Goal: Task Accomplishment & Management: Complete application form

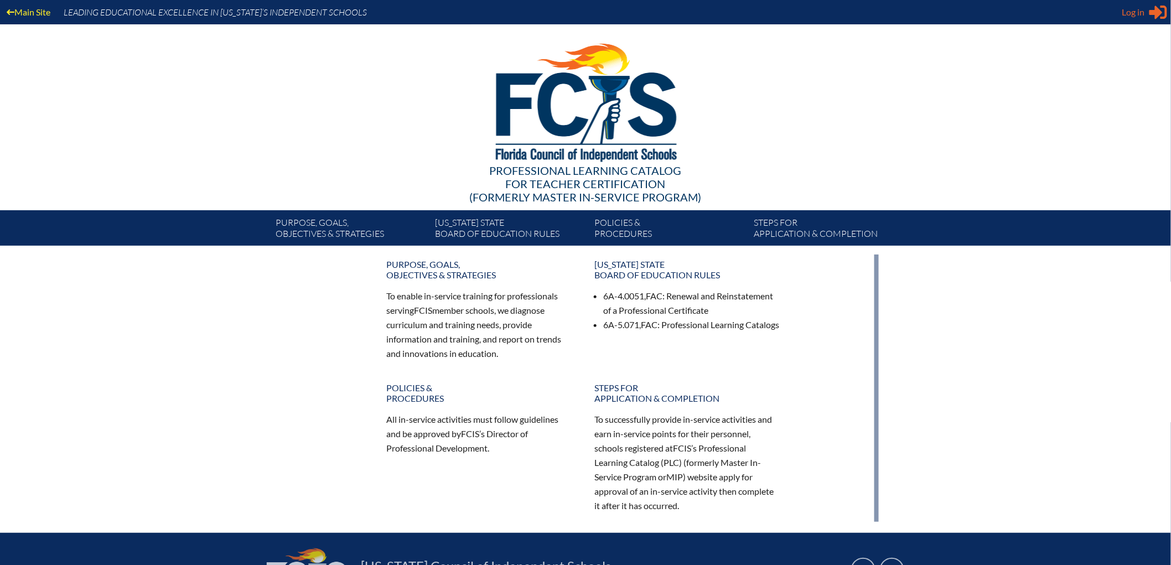
type input "[EMAIL_ADDRESS][DOMAIN_NAME]"
click at [1132, 12] on span "Log in" at bounding box center [1133, 12] width 23 height 13
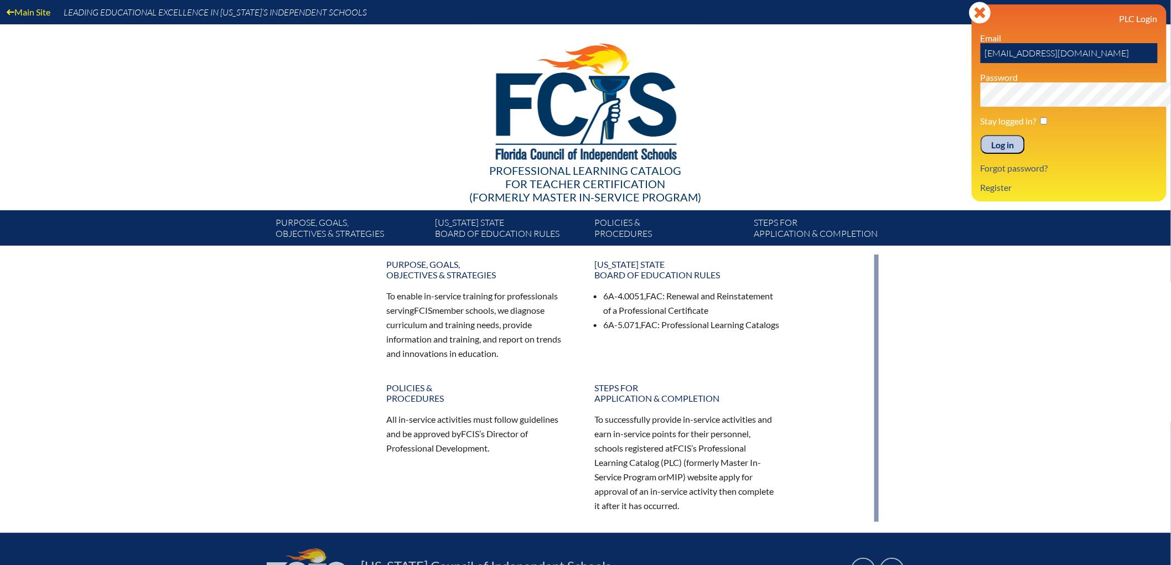
click at [980, 154] on input "Log in" at bounding box center [1002, 144] width 44 height 19
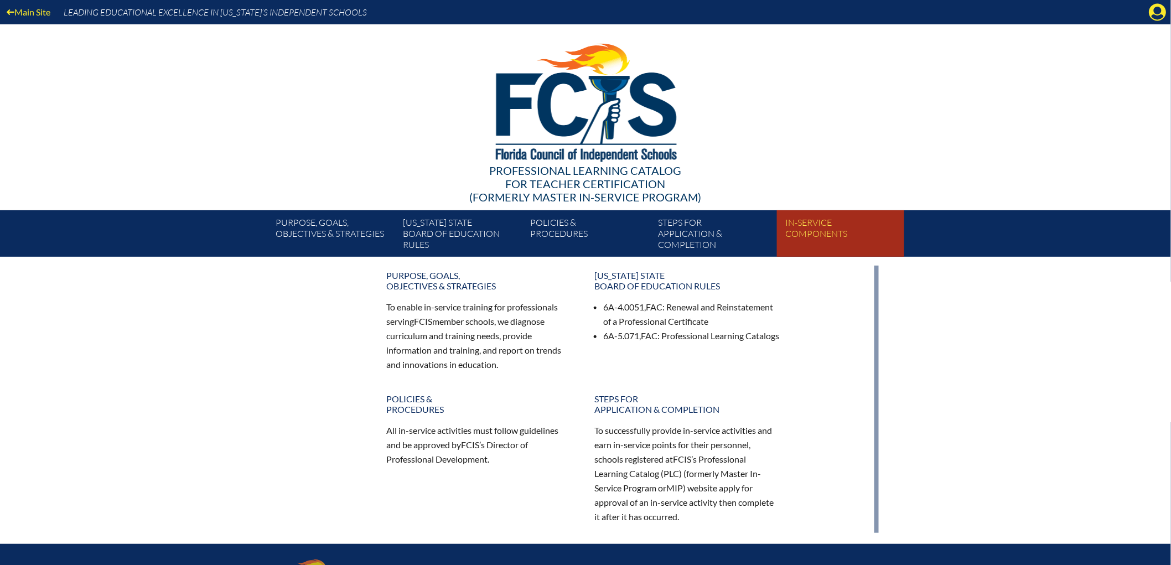
click at [853, 246] on link "In-service components" at bounding box center [844, 236] width 127 height 42
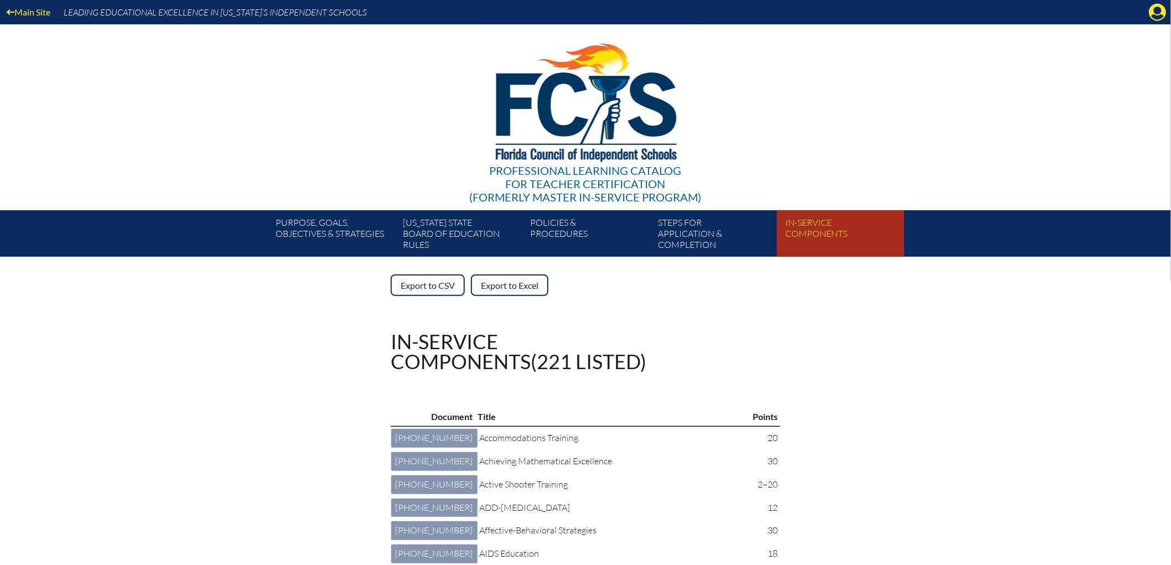
click at [873, 250] on link "In-service components" at bounding box center [844, 236] width 127 height 42
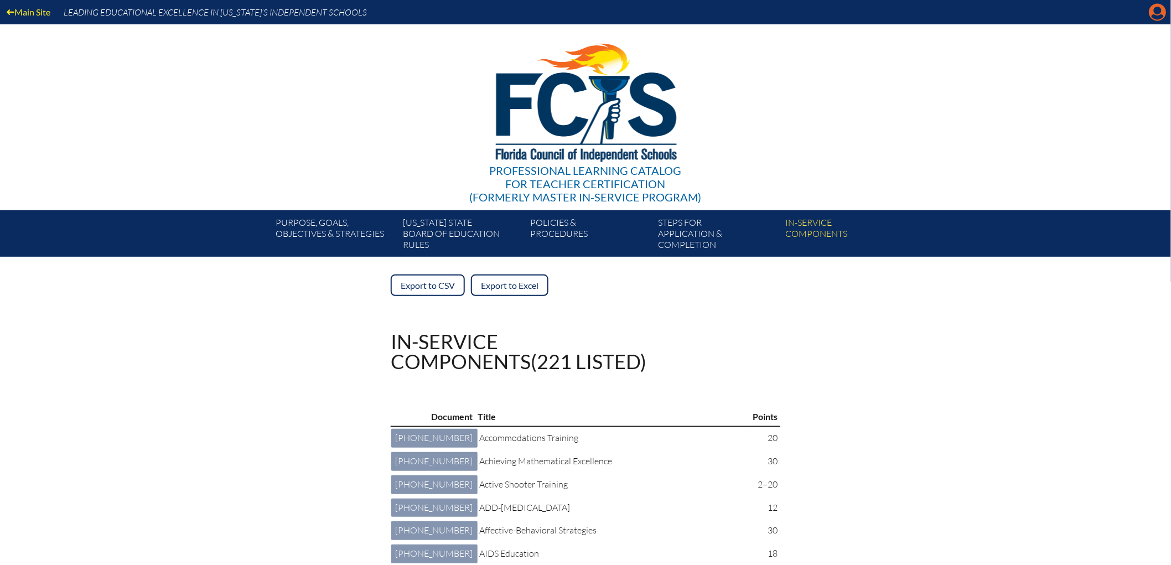
click at [1153, 18] on icon at bounding box center [1157, 12] width 17 height 17
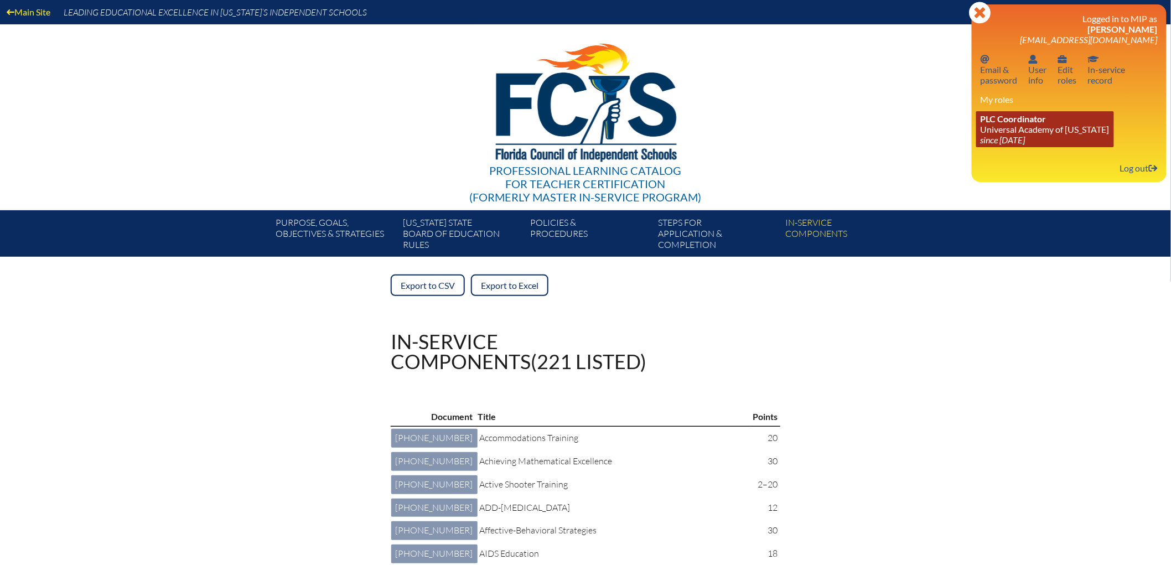
click at [998, 147] on link "PLC Coordinator Universal Academy of Florida since 2022 Aug 1" at bounding box center [1045, 129] width 138 height 36
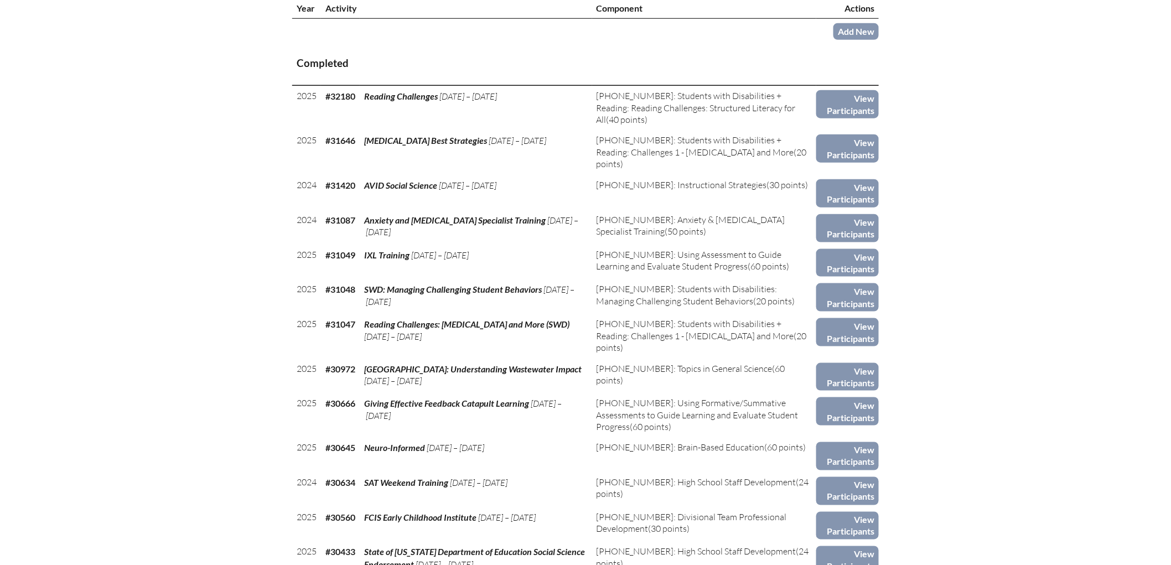
scroll to position [429, 0]
click at [879, 39] on link "Add New" at bounding box center [855, 31] width 45 height 16
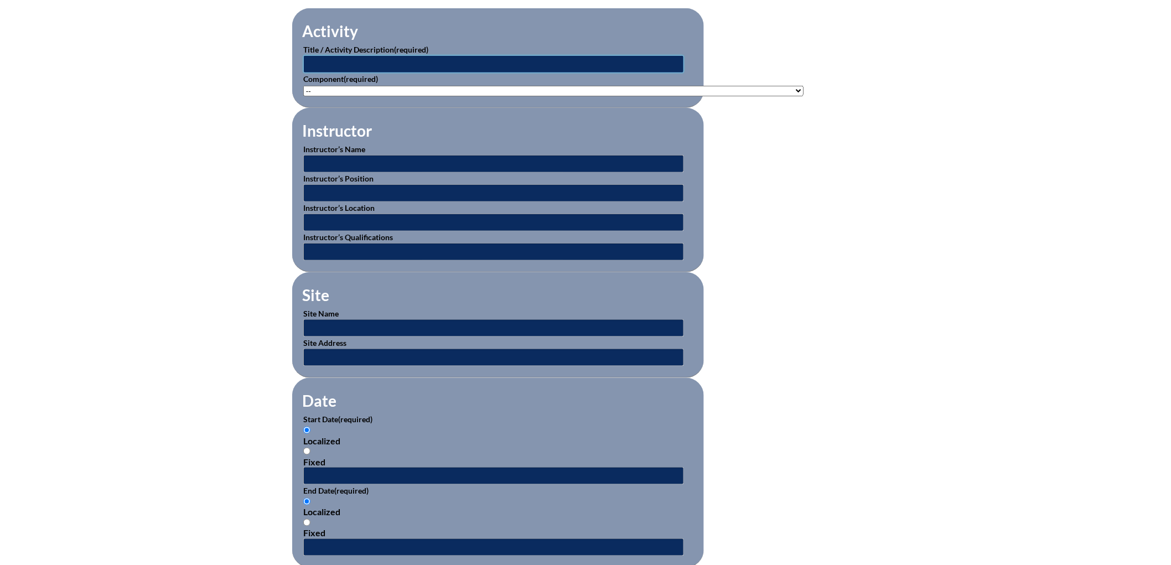
scroll to position [369, 0]
click at [303, 72] on input "text" at bounding box center [493, 64] width 381 height 18
type input "5D Thinking Part I"
click at [303, 96] on select"]"] "-- 1-000-001: Appropriate Art Activities 1-000-002: Concept and Art Process for…" at bounding box center [553, 90] width 500 height 11
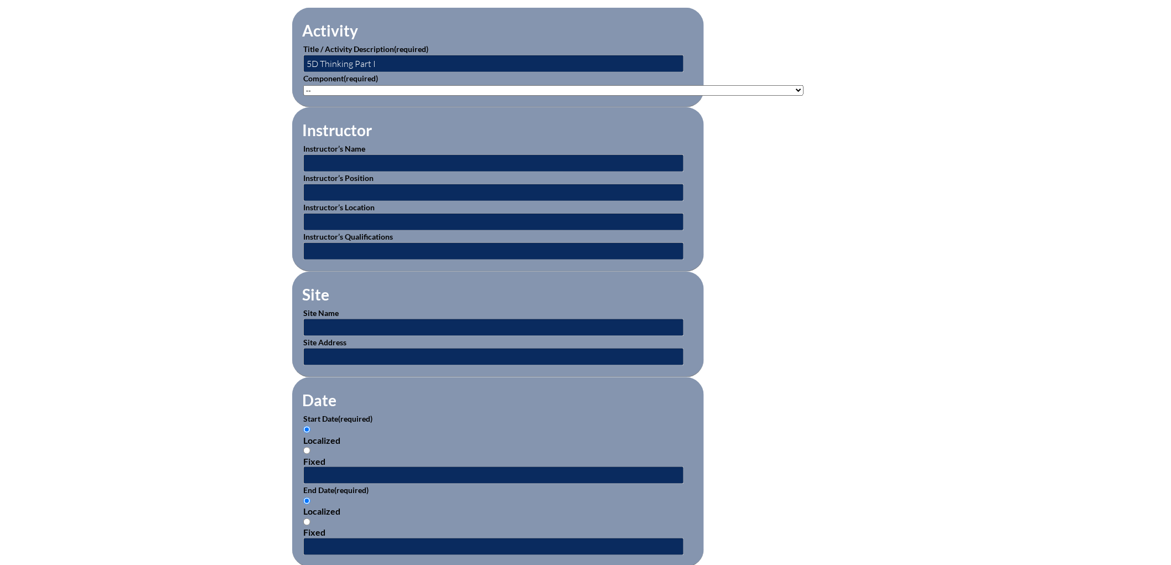
click at [303, 96] on select"]"] "-- 1-000-001: Appropriate Art Activities 1-000-002: Concept and Art Process for…" at bounding box center [553, 90] width 500 height 11
select select"]"] "103356"
click at [303, 96] on select"]"] "-- 1-000-001: Appropriate Art Activities 1-000-002: Concept and Art Process for…" at bounding box center [553, 90] width 500 height 11
click at [110, 272] on div "Inservice Activity Add New Activity Title / Activity Description (required) 5D …" at bounding box center [585, 443] width 1171 height 1038
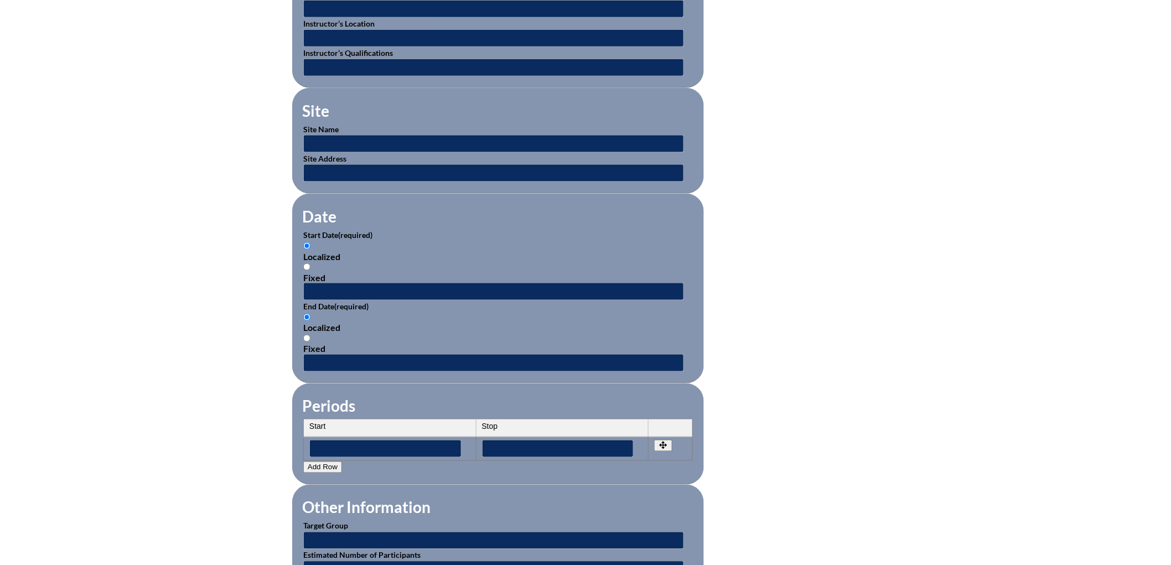
scroll to position [553, 0]
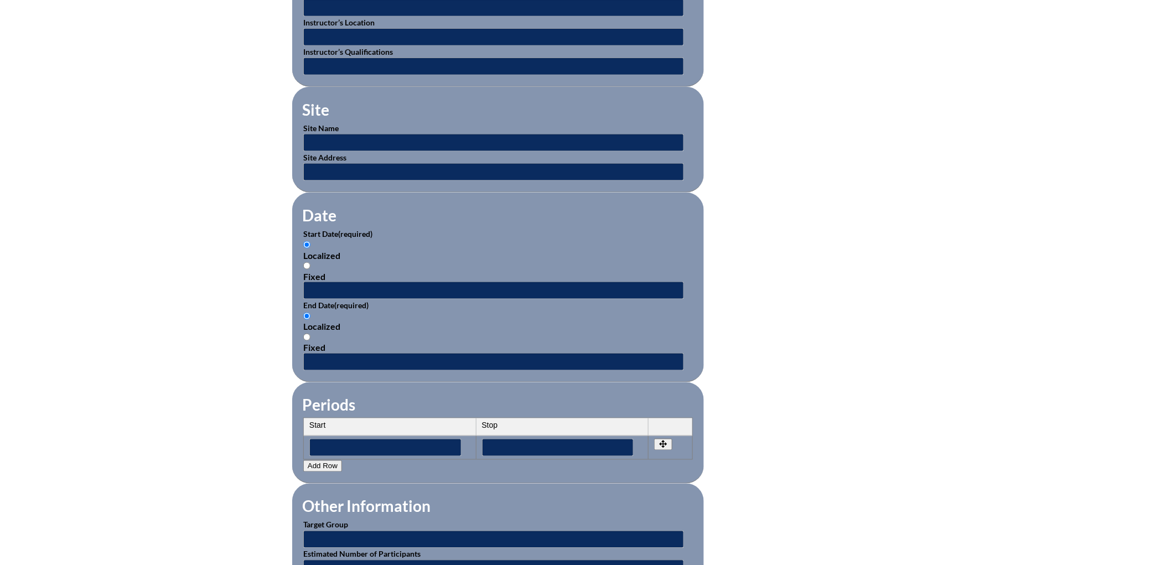
click at [303, 282] on div "Fixed" at bounding box center [498, 276] width 390 height 11
click at [303, 269] on input "Fixed" at bounding box center [306, 265] width 7 height 7
radio input "true"
click at [303, 299] on input "text" at bounding box center [493, 291] width 381 height 18
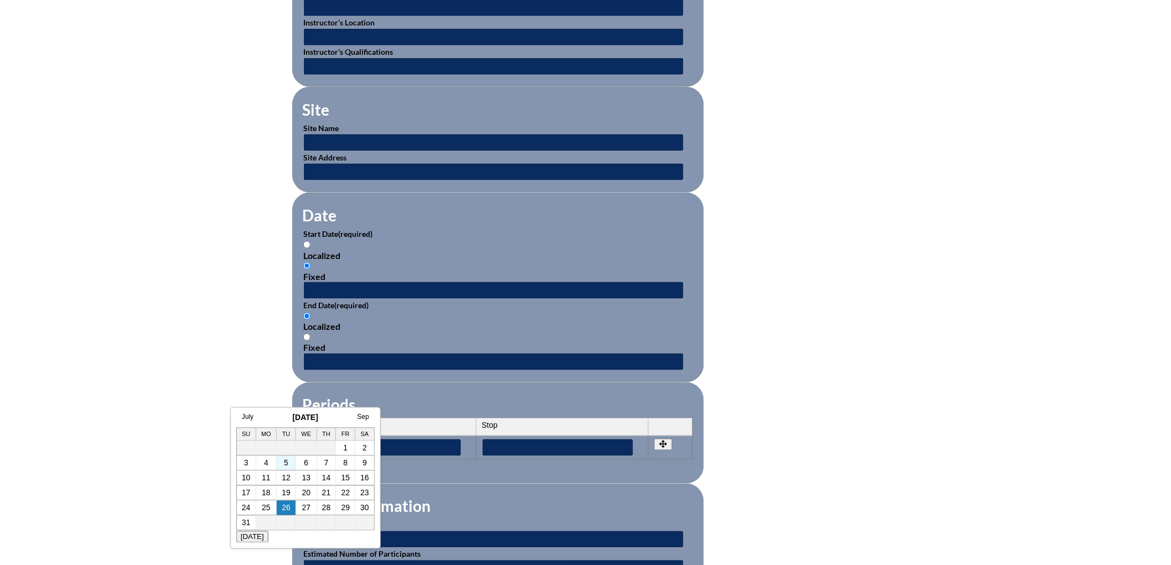
click at [281, 460] on td "5" at bounding box center [286, 463] width 19 height 15
click at [285, 464] on link "5" at bounding box center [286, 463] width 4 height 9
type input "2025-08-05 7:33 AM"
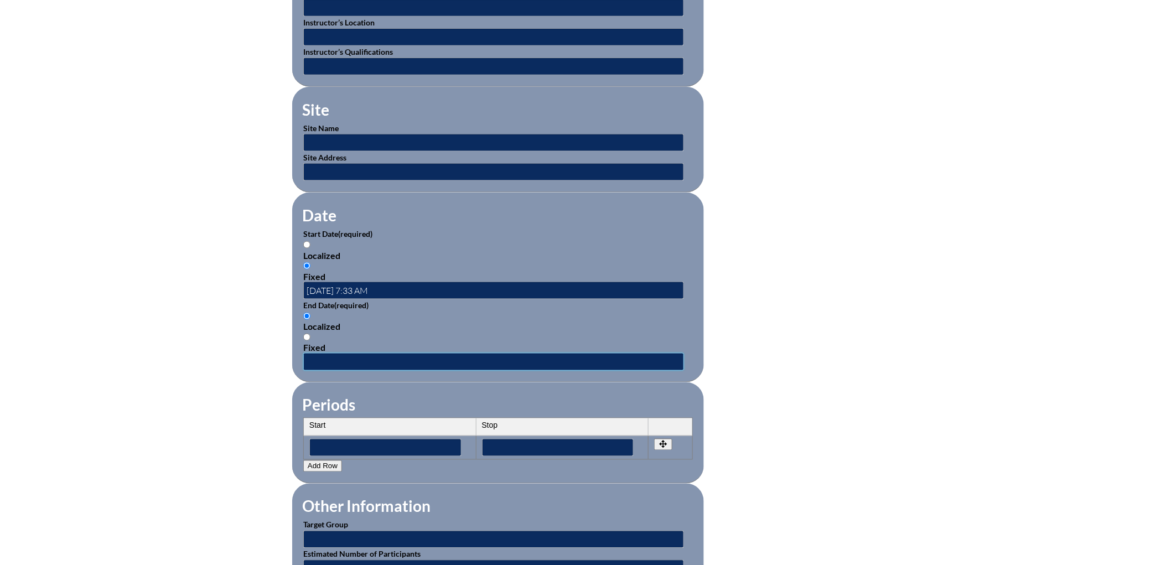
click at [303, 371] on input "text" at bounding box center [493, 362] width 381 height 18
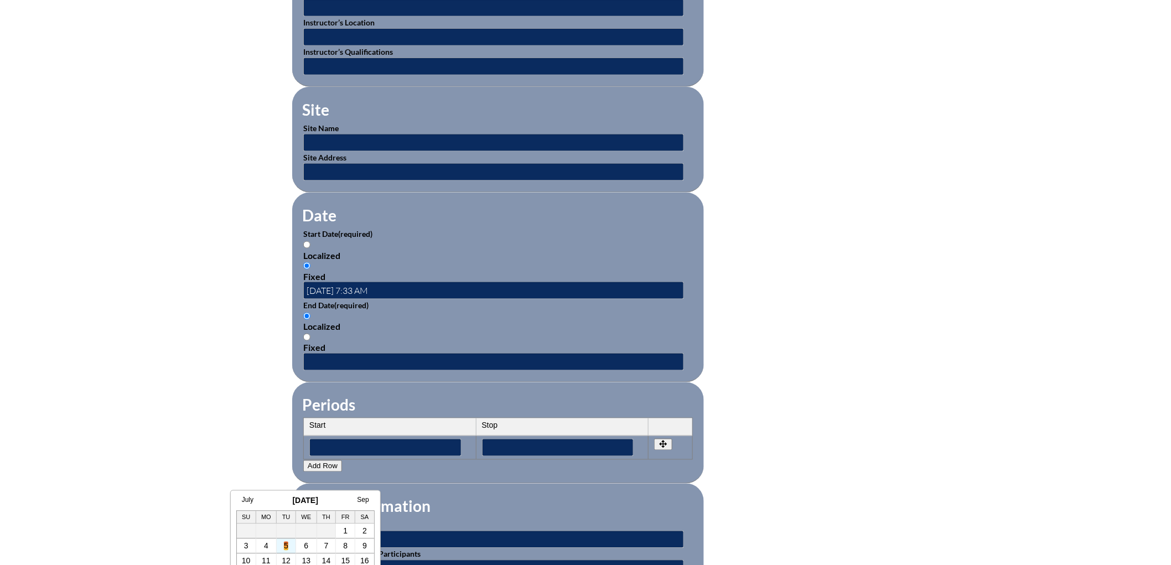
click at [284, 546] on link "5" at bounding box center [286, 546] width 4 height 9
type input "2025-08-05 7:33 AM"
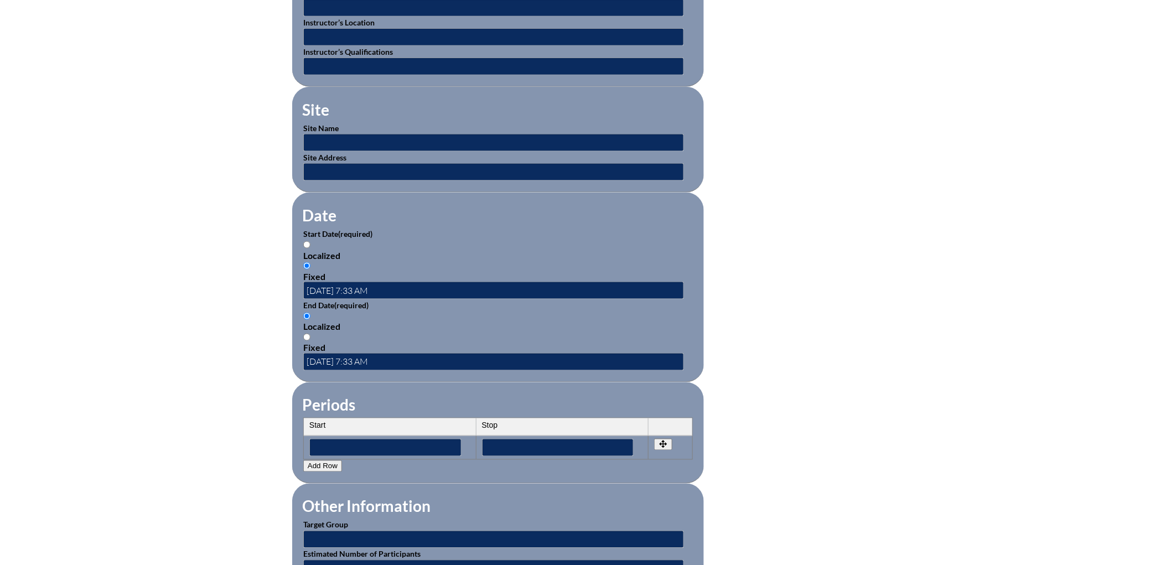
click at [178, 411] on div "Inservice Activity Add New Activity Title / Activity Description (required) 5D …" at bounding box center [585, 258] width 1171 height 1038
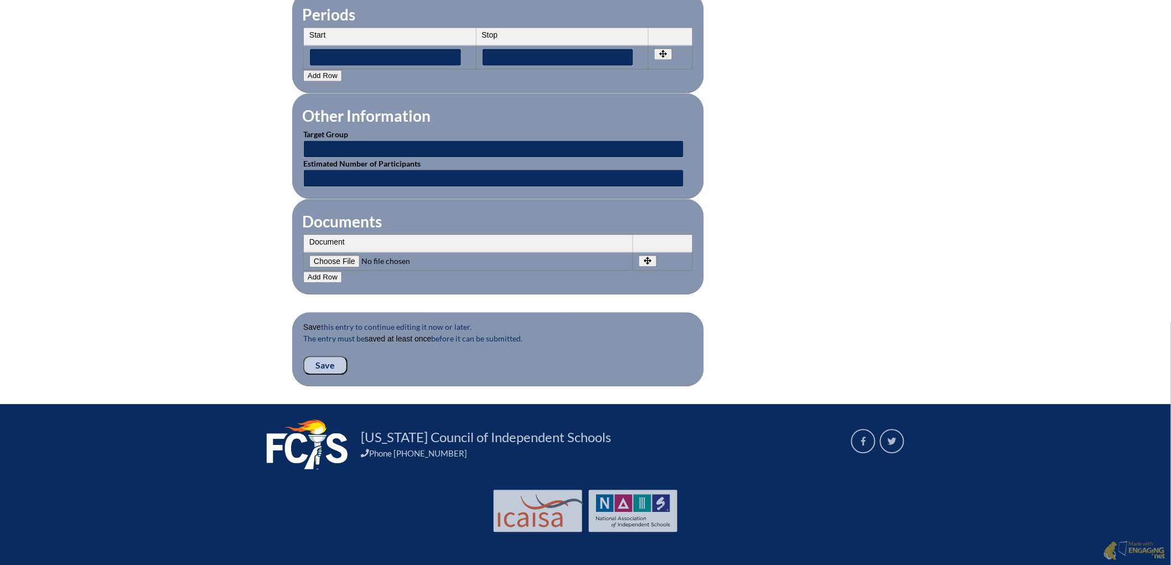
scroll to position [1119, 0]
click at [303, 356] on input "Save" at bounding box center [325, 365] width 44 height 19
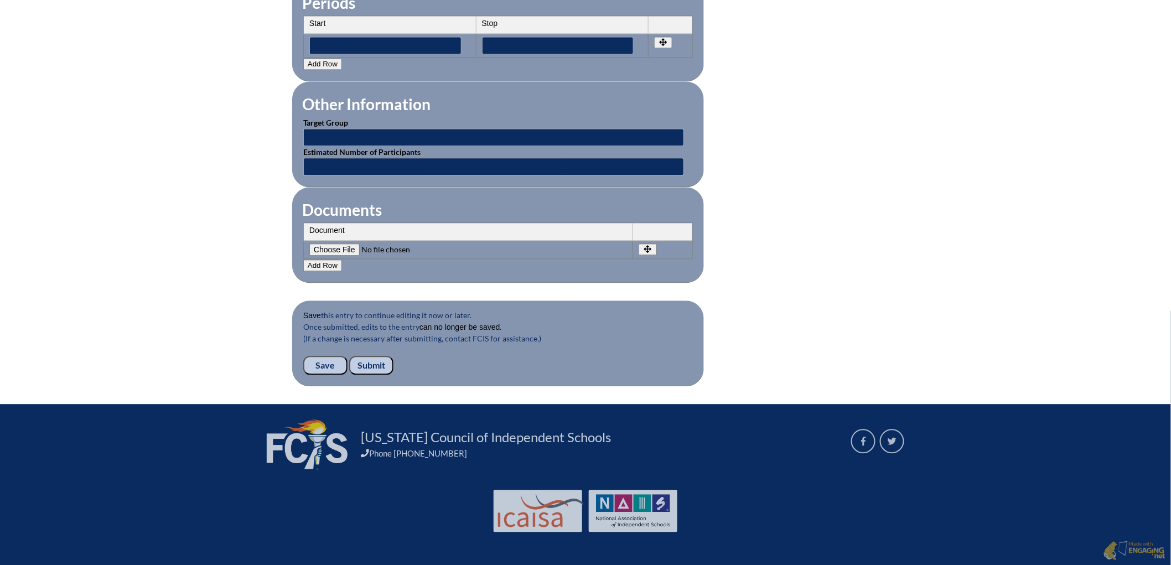
scroll to position [1131, 0]
click at [349, 356] on input "Submit" at bounding box center [371, 365] width 44 height 19
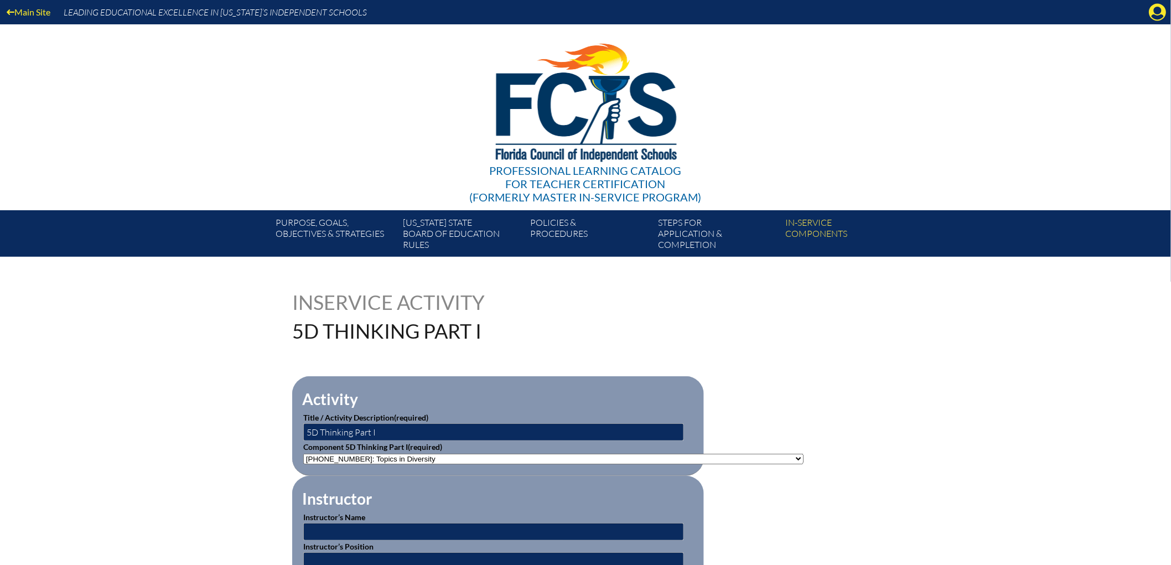
click at [1151, 21] on icon "Manage account" at bounding box center [1158, 12] width 18 height 18
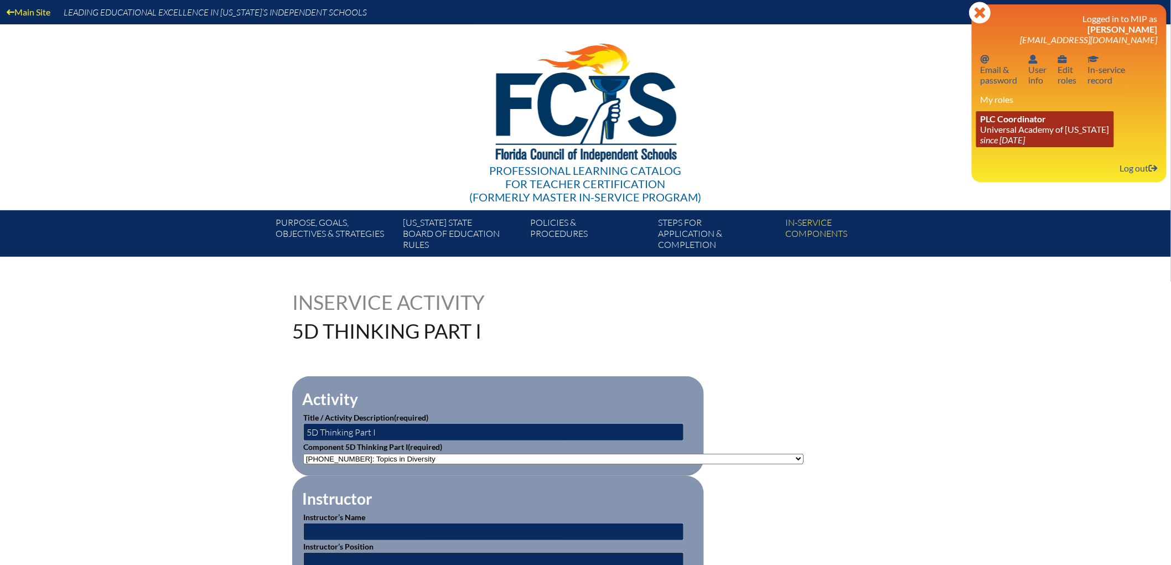
click at [1013, 124] on span "PLC Coordinator" at bounding box center [1013, 118] width 66 height 11
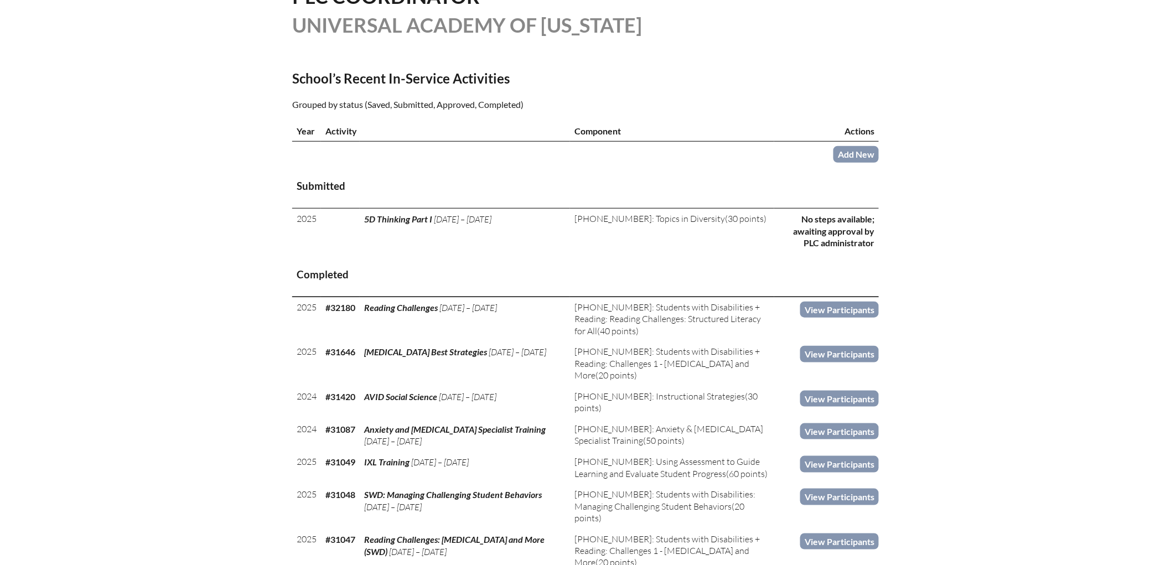
scroll to position [307, 0]
click at [879, 162] on link "Add New" at bounding box center [855, 154] width 45 height 16
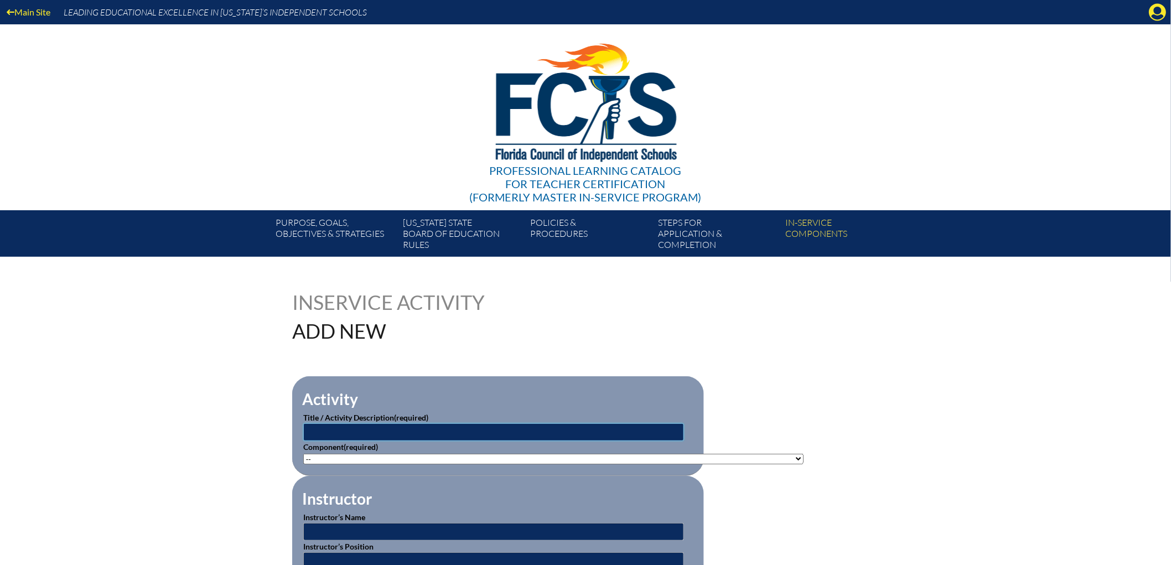
click at [341, 441] on input "text" at bounding box center [493, 432] width 381 height 18
type input "5D Thinking Part II"
click at [344, 464] on select"]"] "-- 1-000-001: Appropriate Art Activities 1-000-002: Concept and Art Process for…" at bounding box center [553, 459] width 500 height 11
select select"]"] "103356"
click at [303, 464] on select"]"] "-- 1-000-001: Appropriate Art Activities 1-000-002: Concept and Art Process for…" at bounding box center [553, 459] width 500 height 11
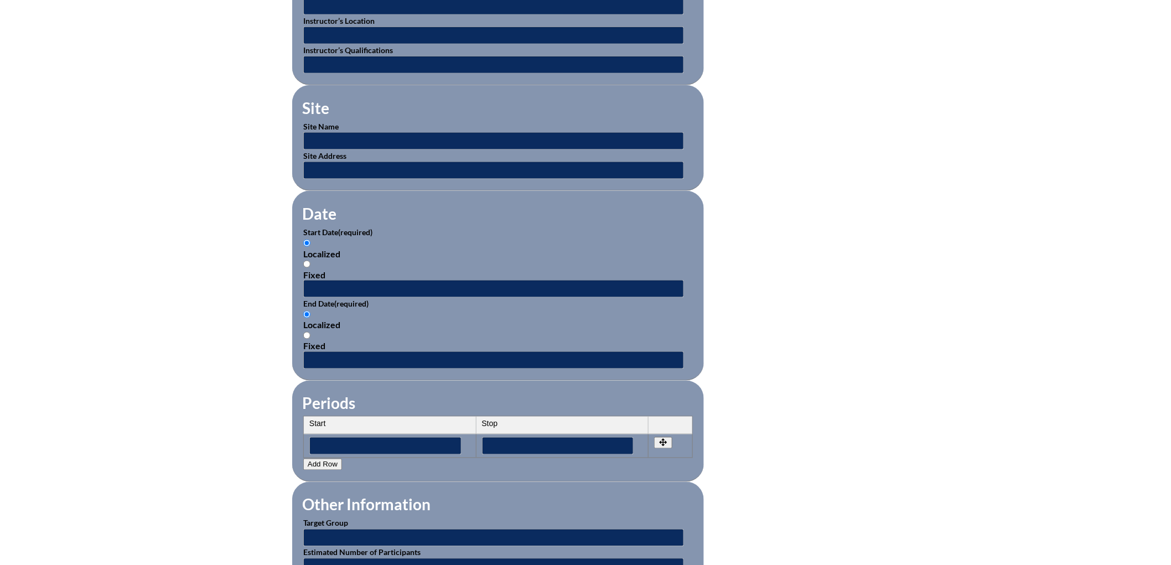
scroll to position [556, 0]
click at [303, 279] on div "Fixed" at bounding box center [498, 274] width 390 height 11
click at [303, 267] on input "Fixed" at bounding box center [306, 263] width 7 height 7
radio input "true"
click at [303, 297] on input "text" at bounding box center [493, 288] width 381 height 18
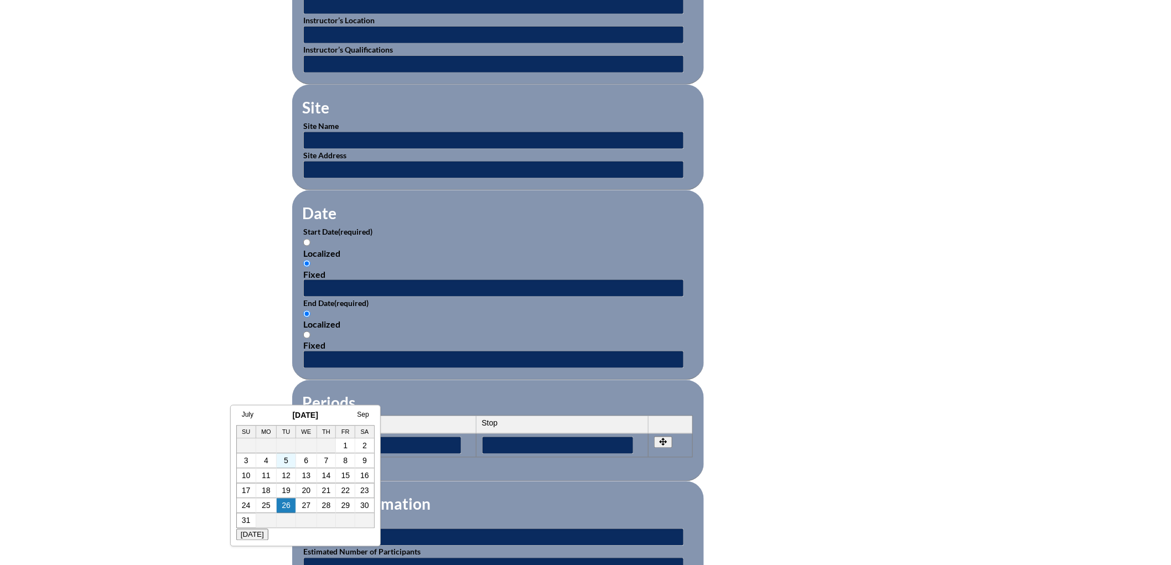
click at [282, 457] on td "5" at bounding box center [286, 461] width 19 height 15
click at [303, 458] on td "6" at bounding box center [306, 461] width 21 height 15
click at [306, 462] on link "6" at bounding box center [306, 460] width 4 height 9
type input "2025-08-06 7:34 AM"
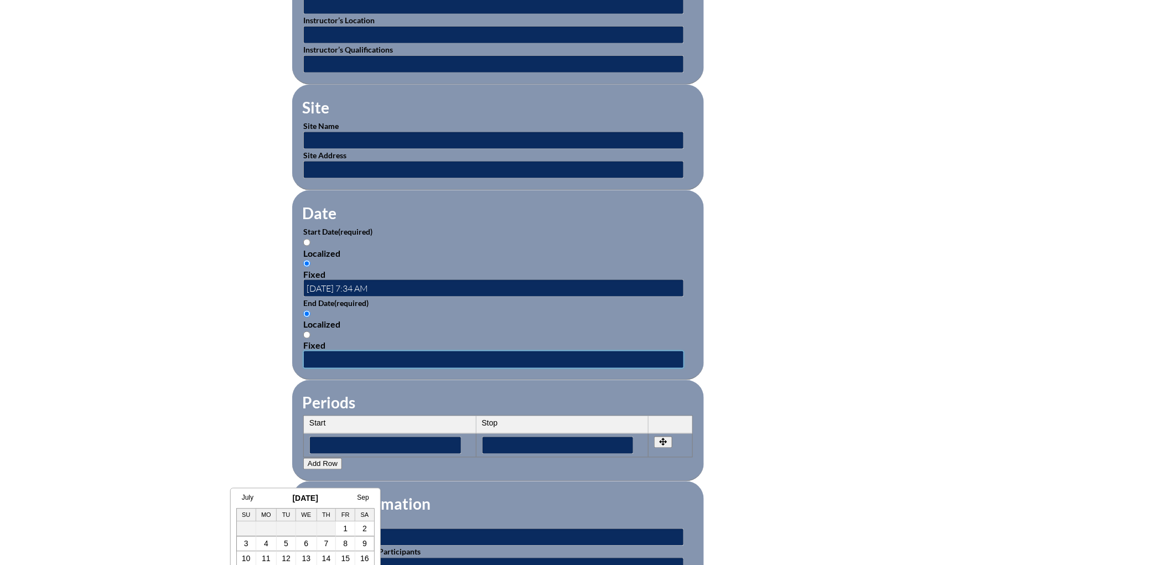
click at [307, 369] on input "text" at bounding box center [493, 360] width 381 height 18
click at [305, 541] on link "6" at bounding box center [306, 543] width 4 height 9
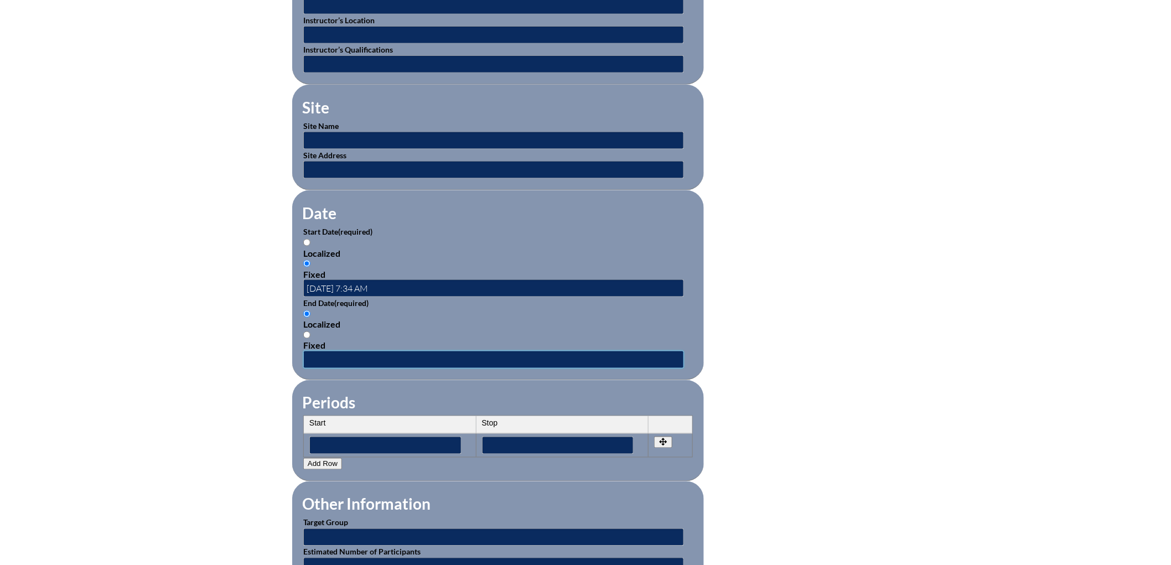
type input "2025-08-06 7:34 AM"
click at [167, 458] on div "Inservice Activity Add New Activity Title / Activity Description (required) 5D …" at bounding box center [585, 256] width 1171 height 1038
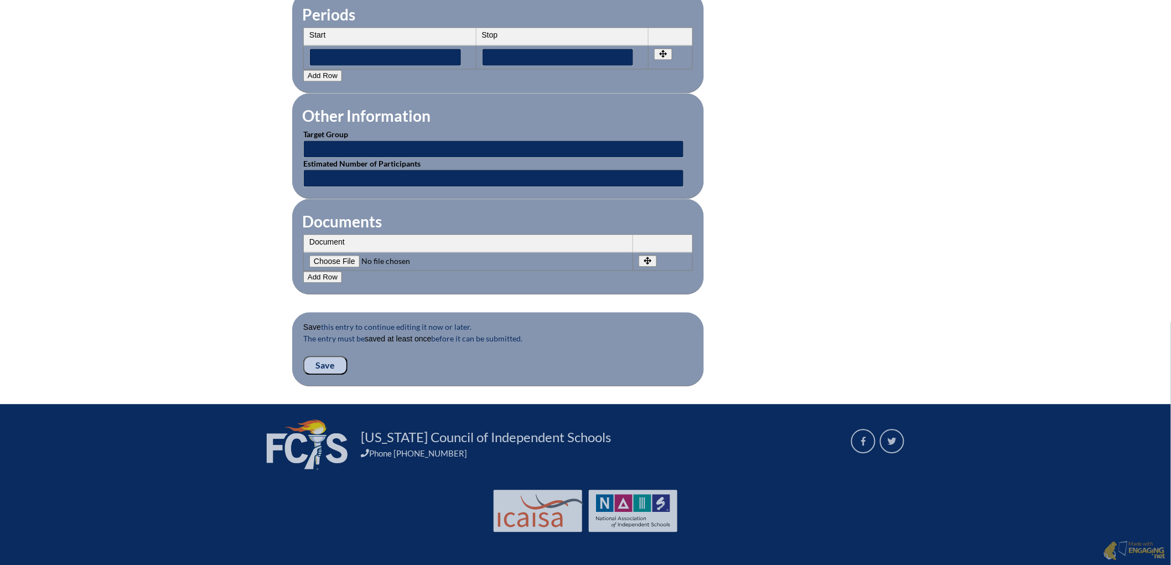
scroll to position [1119, 0]
click at [303, 356] on input "Save" at bounding box center [325, 365] width 44 height 19
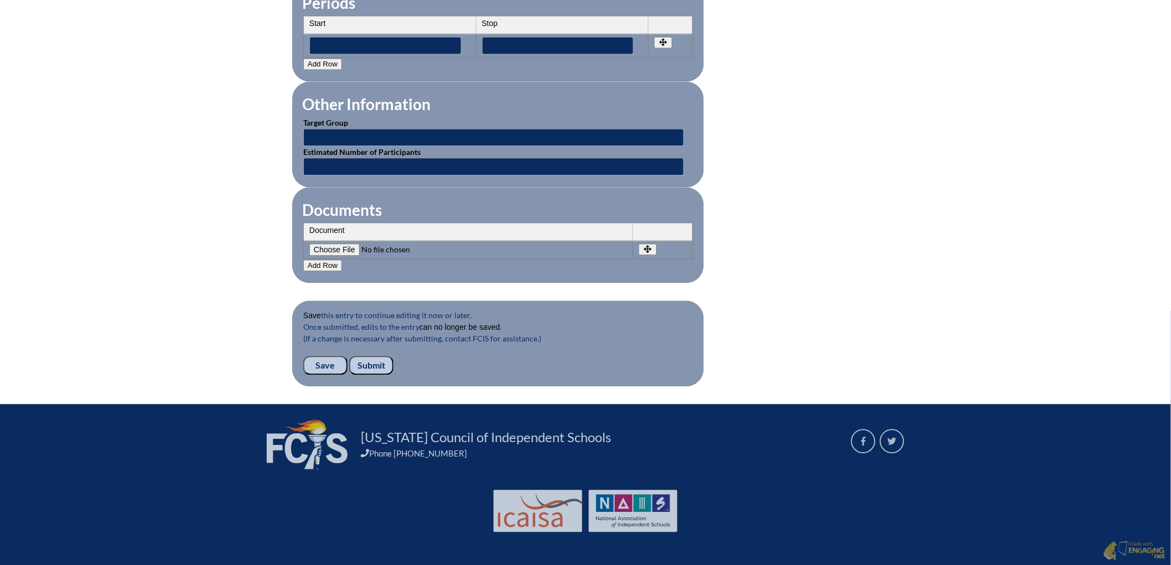
scroll to position [1131, 0]
click at [349, 356] on input "Submit" at bounding box center [371, 365] width 44 height 19
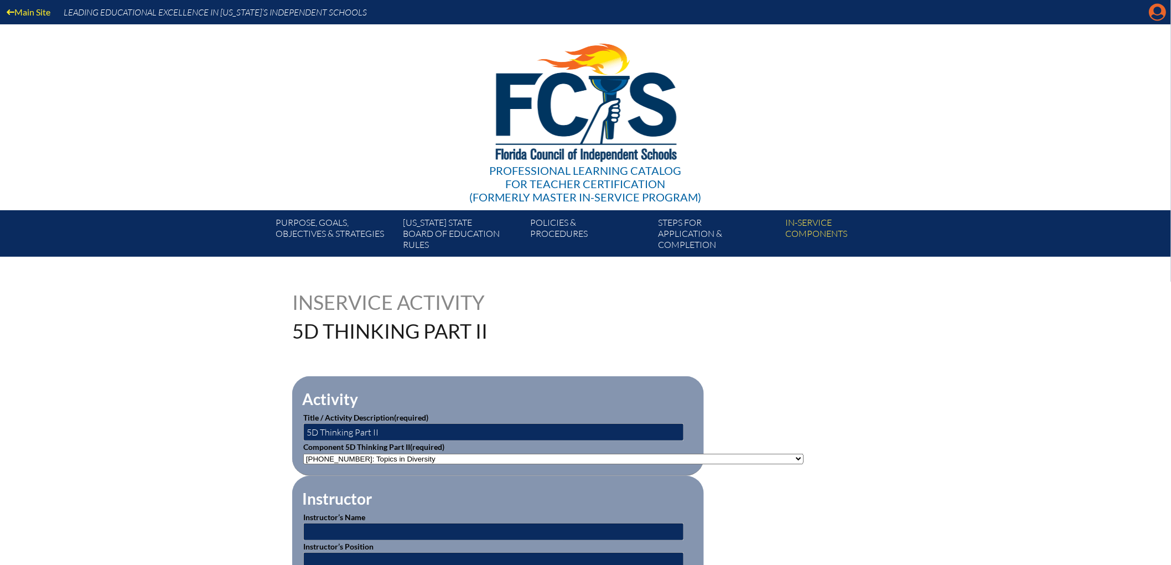
click at [1161, 8] on icon at bounding box center [1157, 12] width 17 height 17
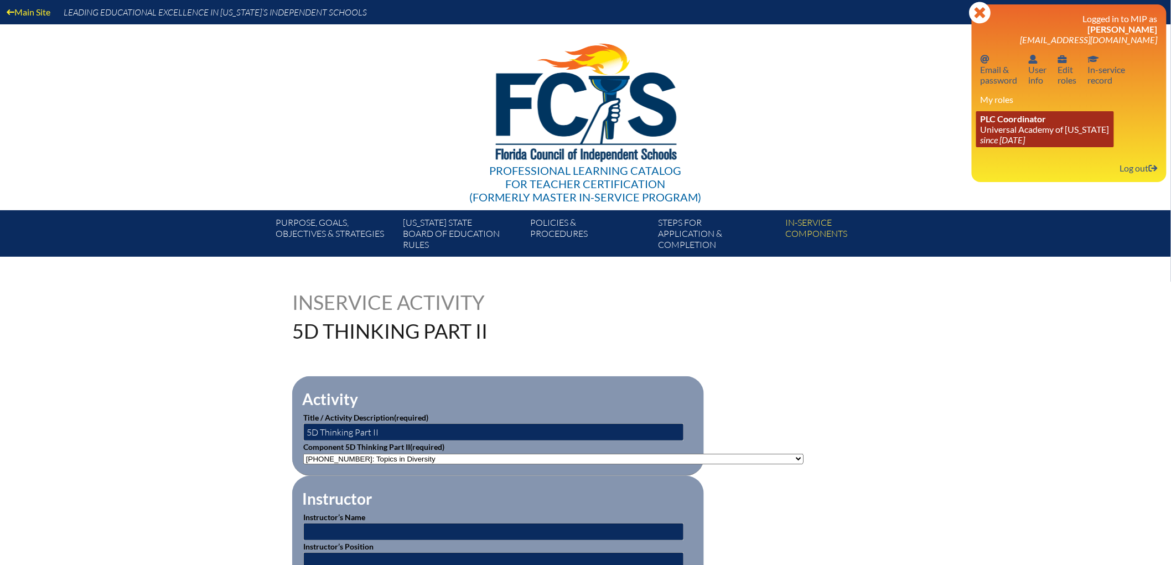
click at [1028, 147] on link "PLC Coordinator Universal Academy of Florida since 2022 Aug 1" at bounding box center [1045, 129] width 138 height 36
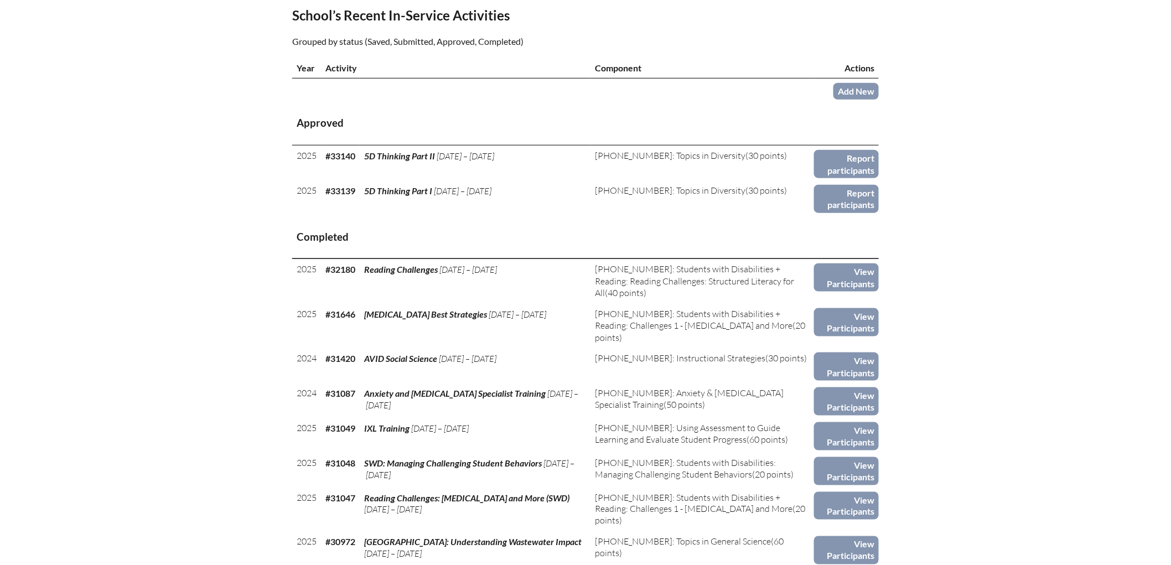
scroll to position [371, 0]
click at [879, 97] on link "Add New" at bounding box center [855, 89] width 45 height 16
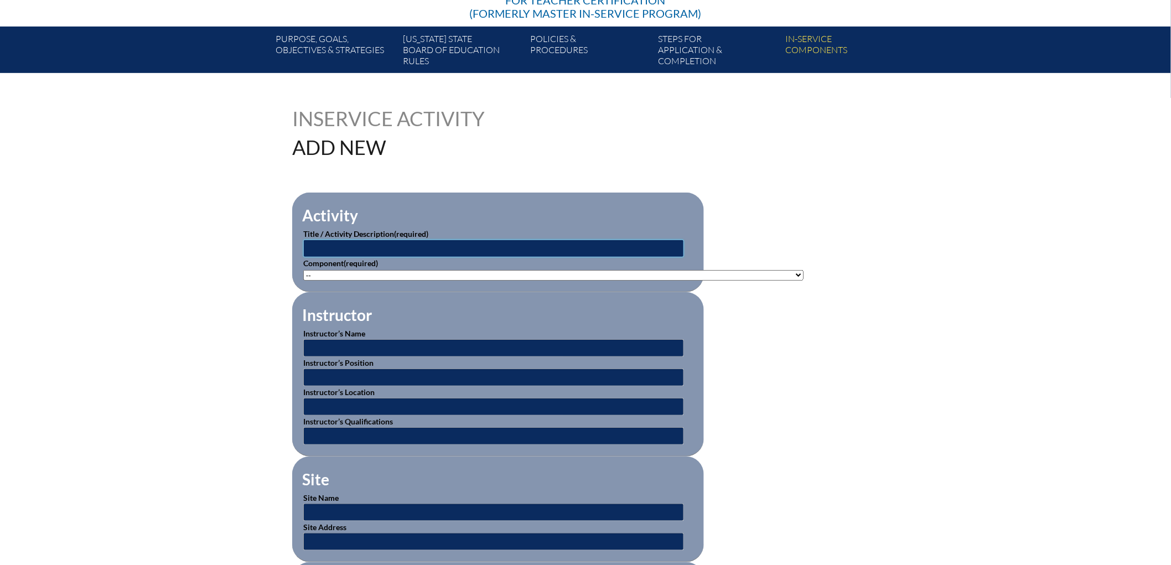
click at [303, 257] on input "text" at bounding box center [493, 249] width 381 height 18
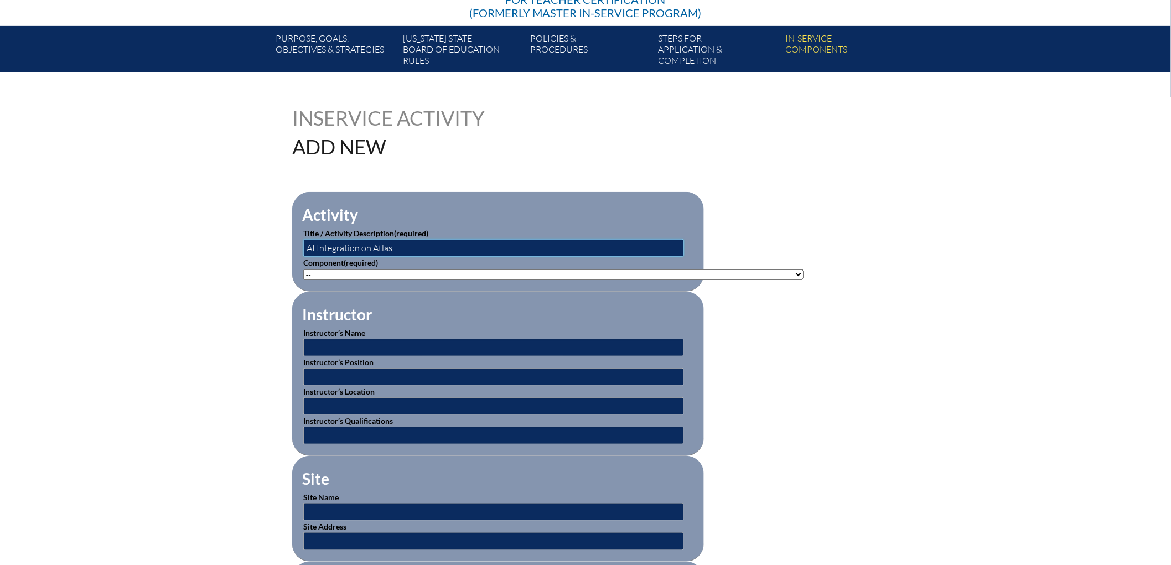
type input "AI Integration on Atlas"
click at [303, 280] on select"]"] "-- 1-000-001: Appropriate Art Activities 1-000-002: Concept and Art Process for…" at bounding box center [553, 274] width 500 height 11
click at [396, 280] on select"]"] "-- 1-000-001: Appropriate Art Activities 1-000-002: Concept and Art Process for…" at bounding box center [553, 274] width 500 height 11
select select"]"] "235077"
click at [303, 280] on select"]"] "-- 1-000-001: Appropriate Art Activities 1-000-002: Concept and Art Process for…" at bounding box center [553, 274] width 500 height 11
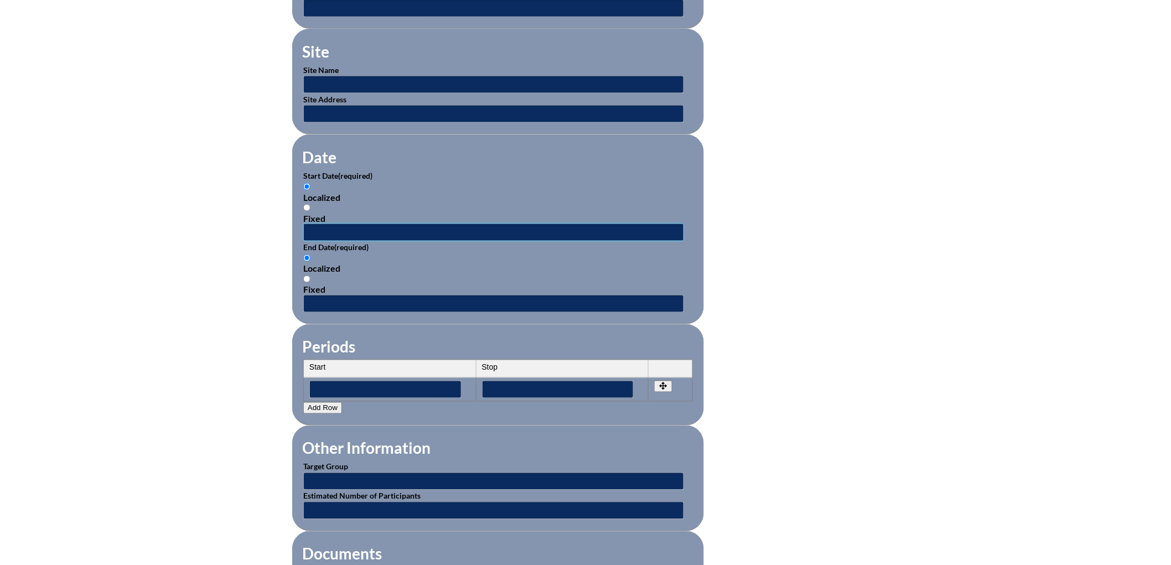
click at [303, 241] on input "text" at bounding box center [493, 233] width 381 height 18
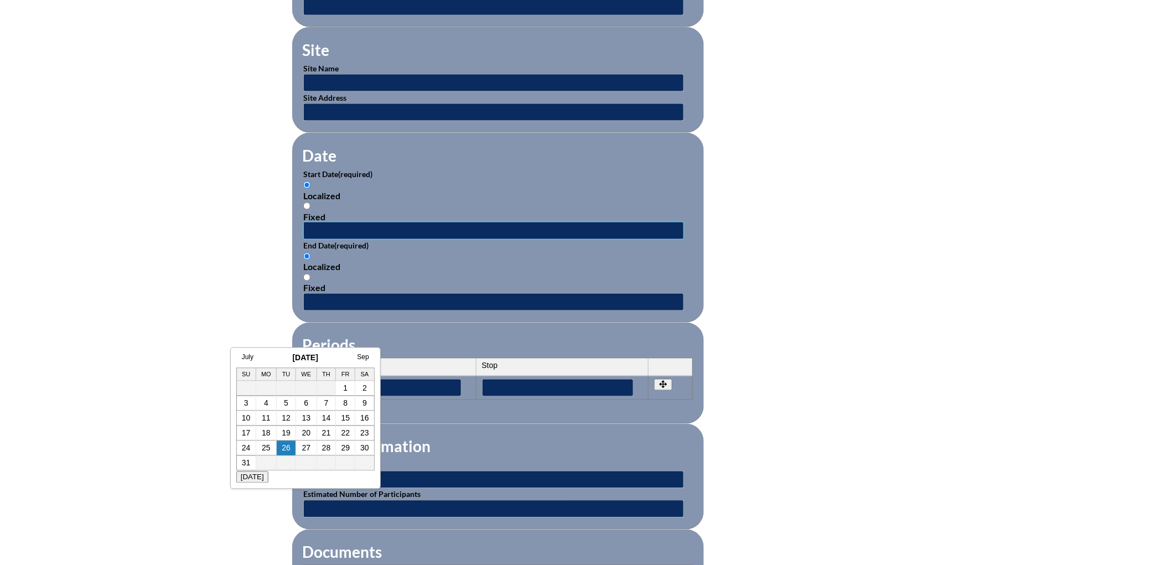
scroll to position [614, 0]
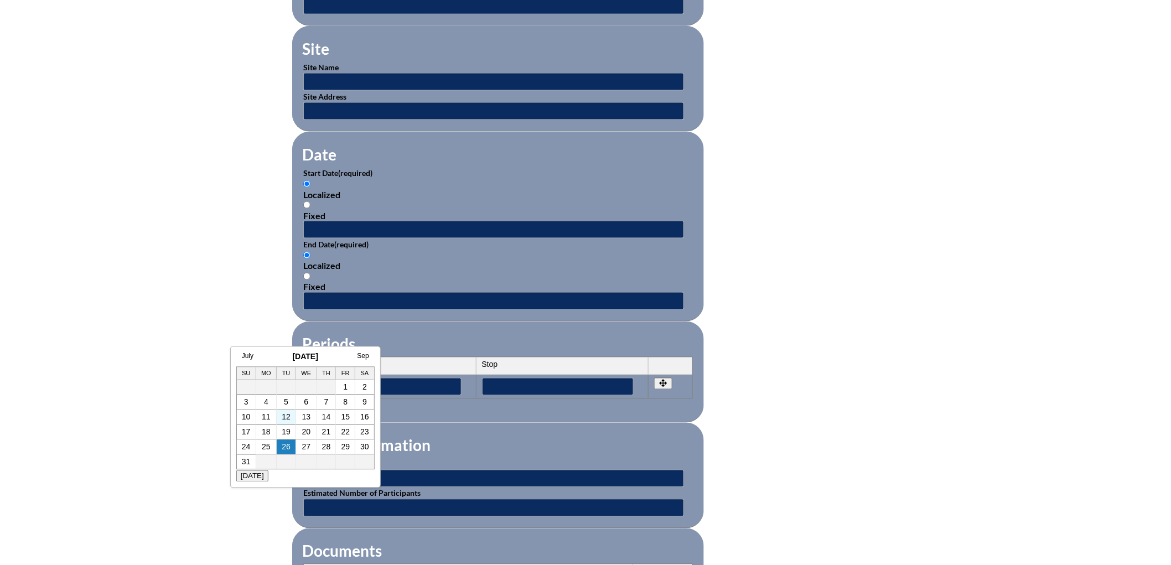
click at [290, 416] on td "12" at bounding box center [286, 417] width 19 height 15
click at [284, 416] on link "12" at bounding box center [286, 417] width 9 height 9
type input "2025-08-12 7:45 AM"
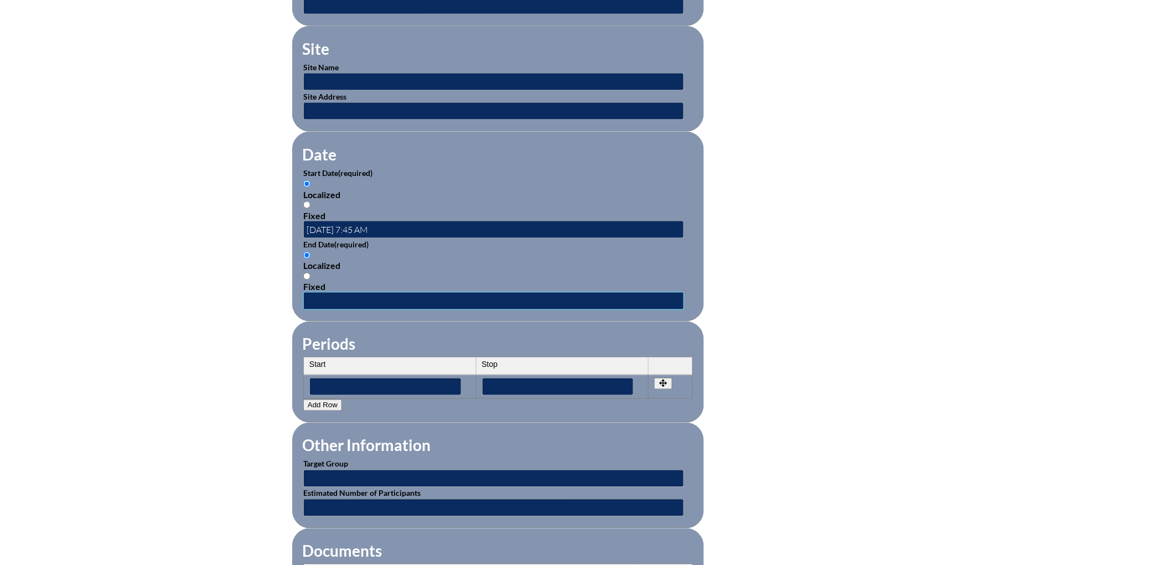
click at [303, 310] on input "text" at bounding box center [493, 301] width 381 height 18
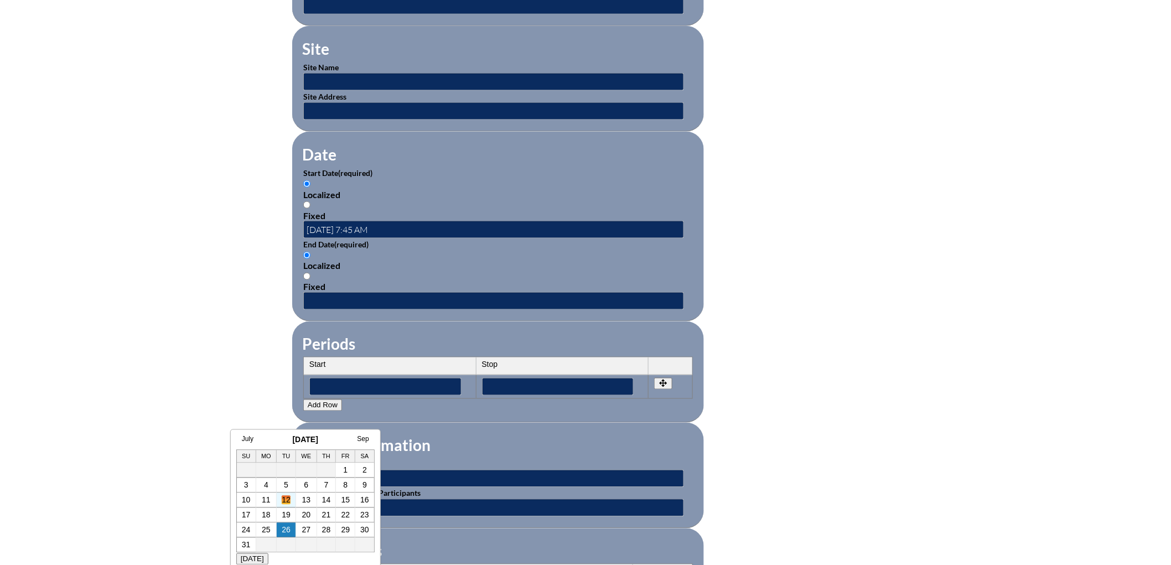
click at [283, 500] on link "12" at bounding box center [286, 500] width 9 height 9
type input "2025-08-12 7:45 AM"
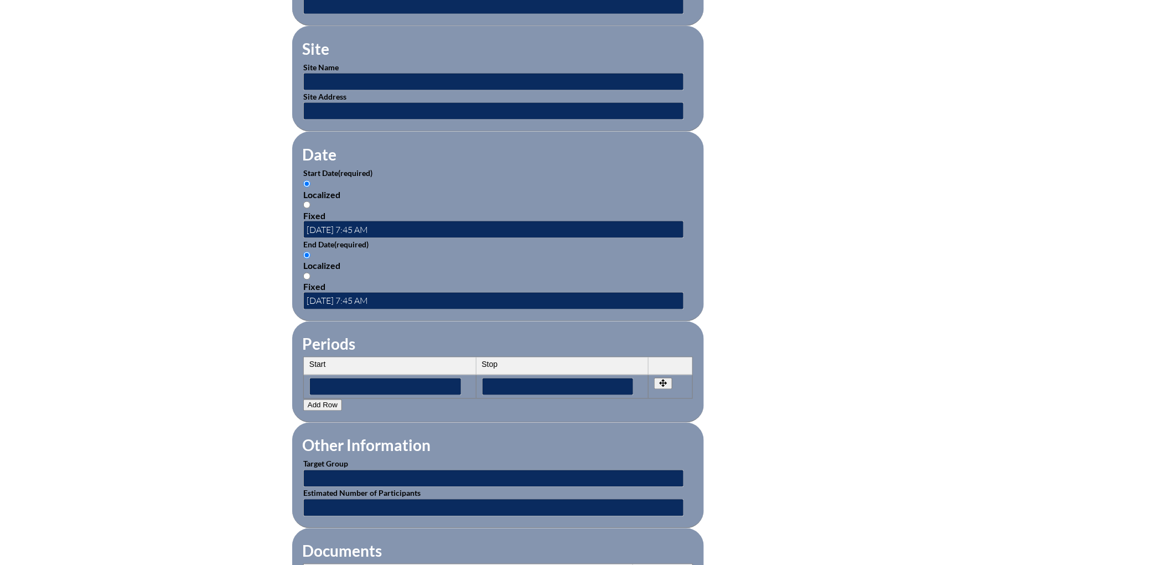
click at [879, 383] on form "Activity Title / Activity Description (required) AI Integration on Atlas Compon…" at bounding box center [585, 239] width 587 height 954
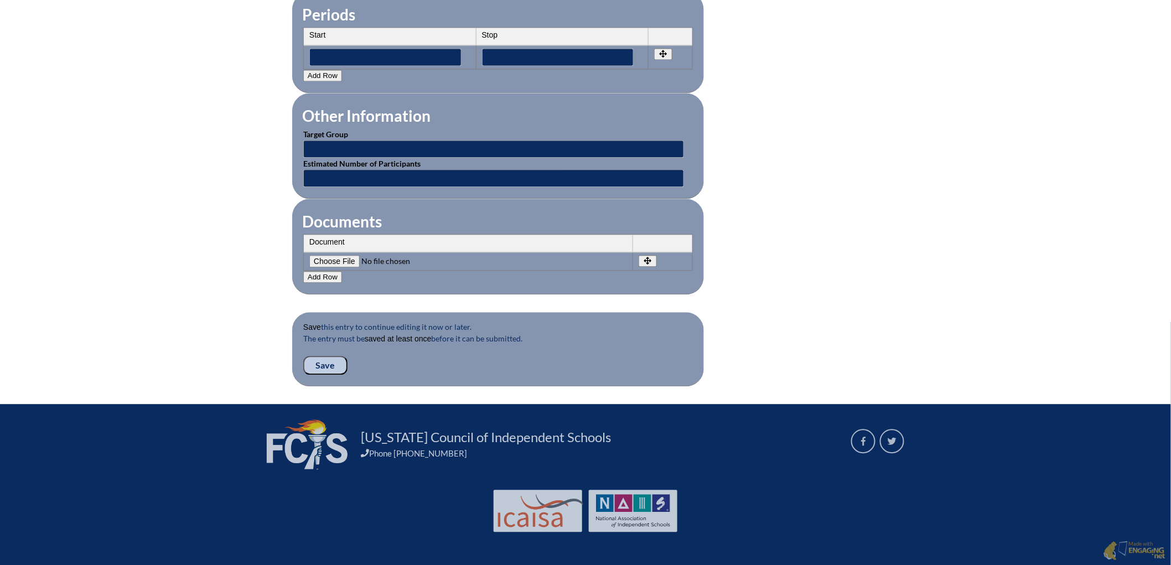
scroll to position [982, 0]
click at [292, 386] on fieldset "Save this entry to continue editing it now or later. The entry must be saved at…" at bounding box center [498, 349] width 412 height 74
click at [303, 375] on input "Save" at bounding box center [325, 365] width 44 height 19
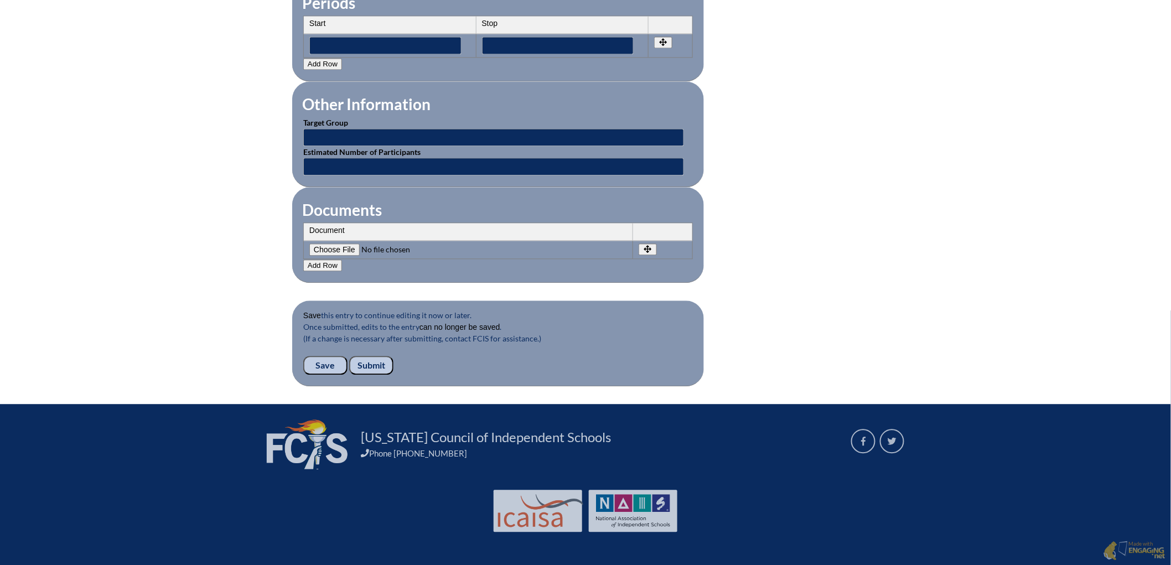
scroll to position [1131, 0]
click at [349, 356] on input "Submit" at bounding box center [371, 365] width 44 height 19
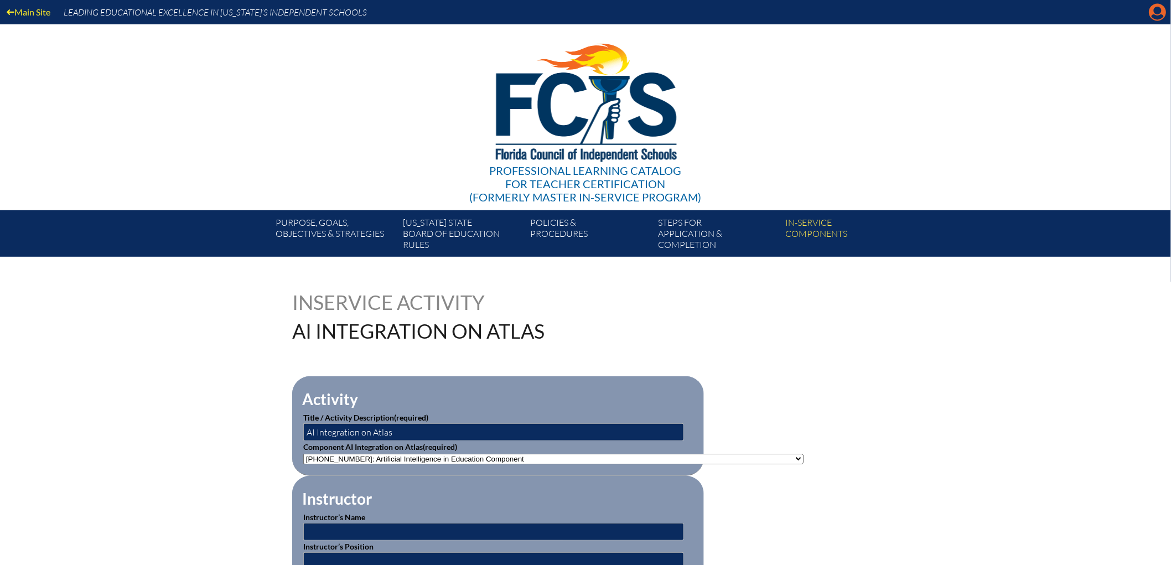
click at [1149, 20] on icon "Manage account" at bounding box center [1158, 12] width 18 height 18
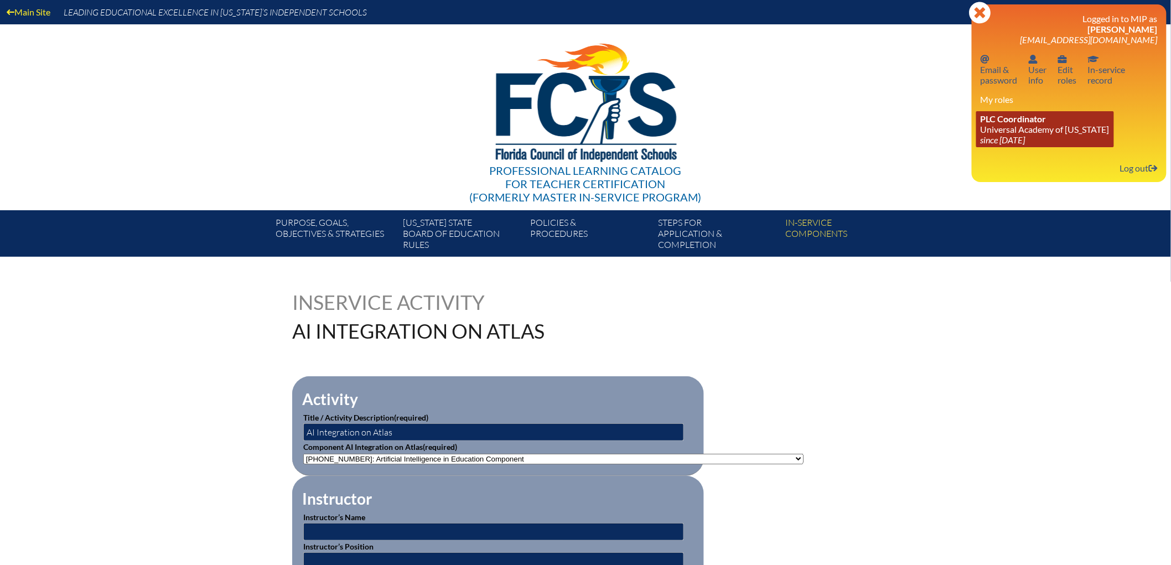
click at [1021, 144] on link "PLC Coordinator Universal Academy of Florida since 2022 Aug 1" at bounding box center [1045, 129] width 138 height 36
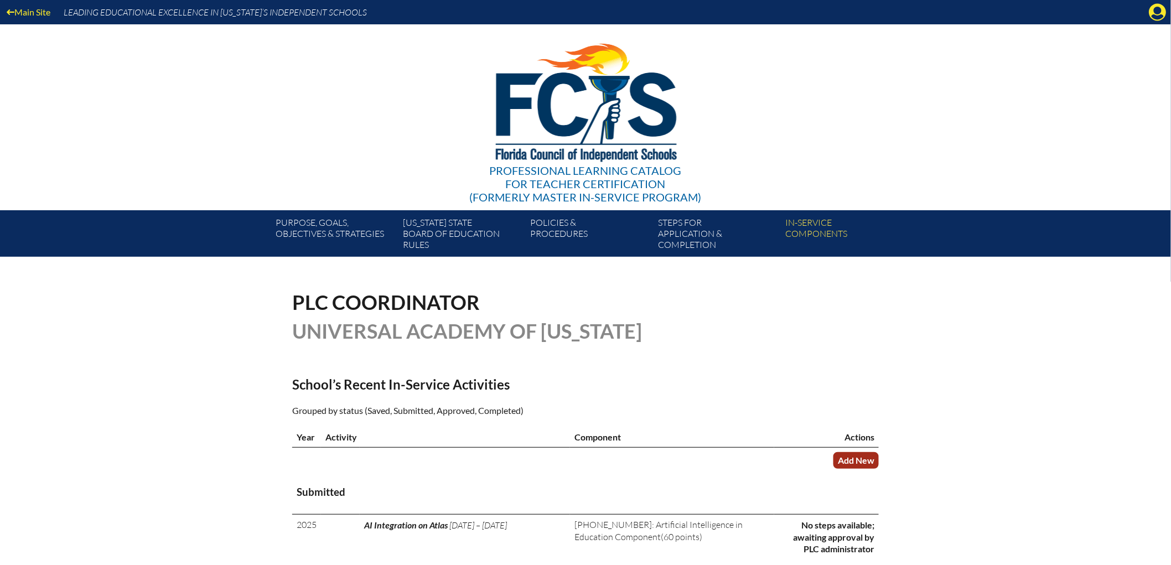
click at [879, 468] on link "Add New" at bounding box center [855, 460] width 45 height 16
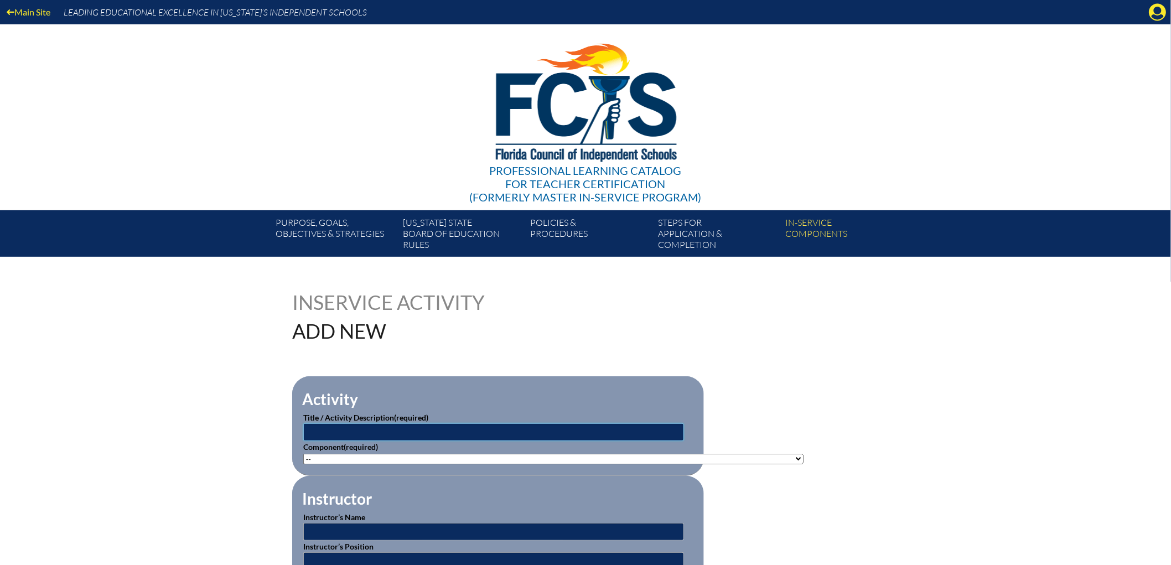
click at [385, 441] on input "text" at bounding box center [493, 432] width 381 height 18
paste input "Mixing Standards into Every Lesson Plan"
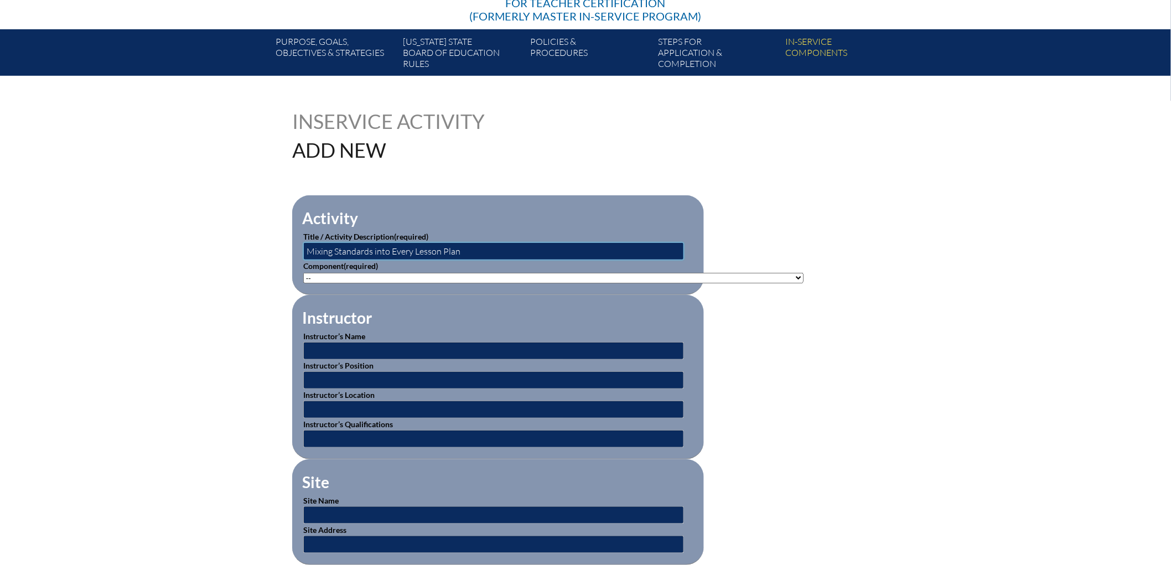
type input "Mixing Standards into Every Lesson Plan"
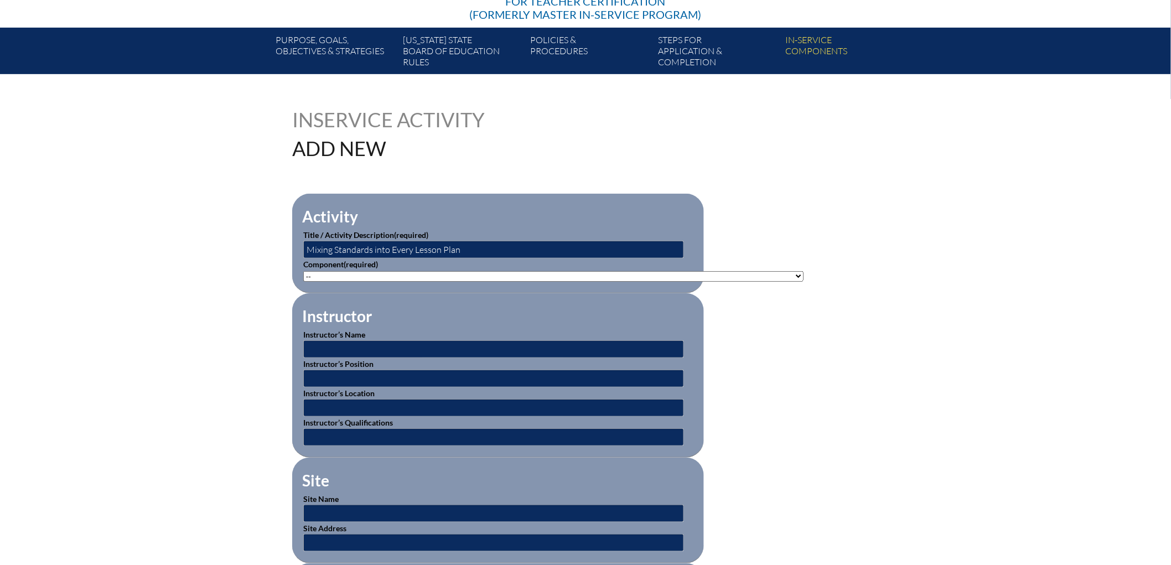
click at [303, 282] on p "Component (required) -- 1-000-001: Appropriate Art Activities 1-000-002: Concep…" at bounding box center [498, 269] width 390 height 23
click at [303, 281] on select"]"] "-- 1-000-001: Appropriate Art Activities 1-000-002: Concept and Art Process for…" at bounding box center [553, 276] width 500 height 11
select select"]"] "146716"
click at [303, 281] on select"]"] "-- 1-000-001: Appropriate Art Activities 1-000-002: Concept and Art Process for…" at bounding box center [553, 276] width 500 height 11
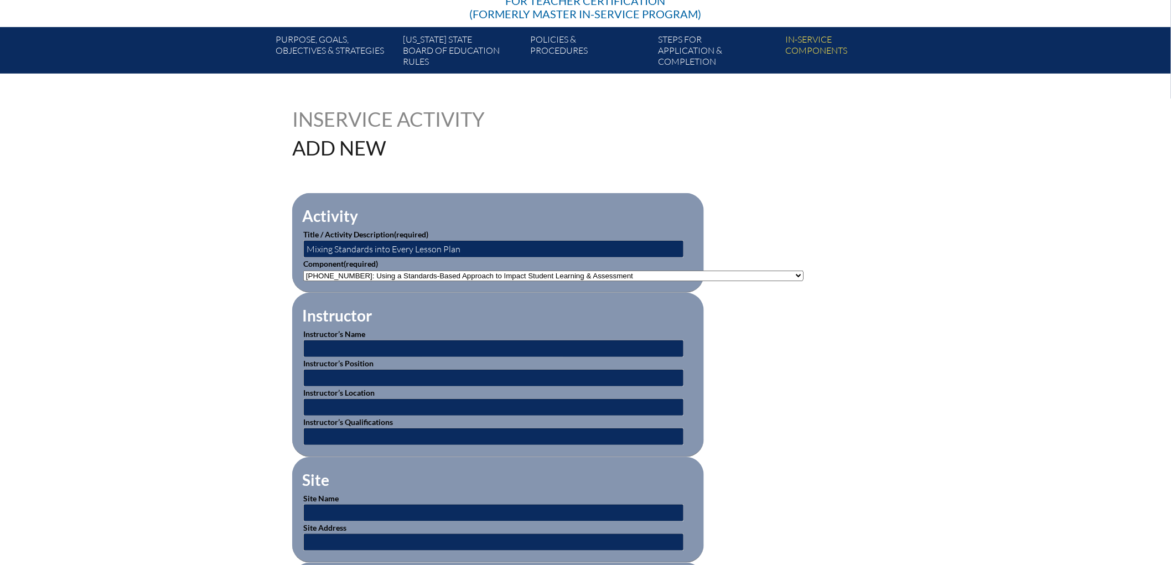
click at [347, 281] on select"]"] "-- 1-000-001: Appropriate Art Activities 1-000-002: Concept and Art Process for…" at bounding box center [553, 276] width 500 height 11
click at [303, 281] on select"]"] "-- 1-000-001: Appropriate Art Activities 1-000-002: Concept and Art Process for…" at bounding box center [553, 276] width 500 height 11
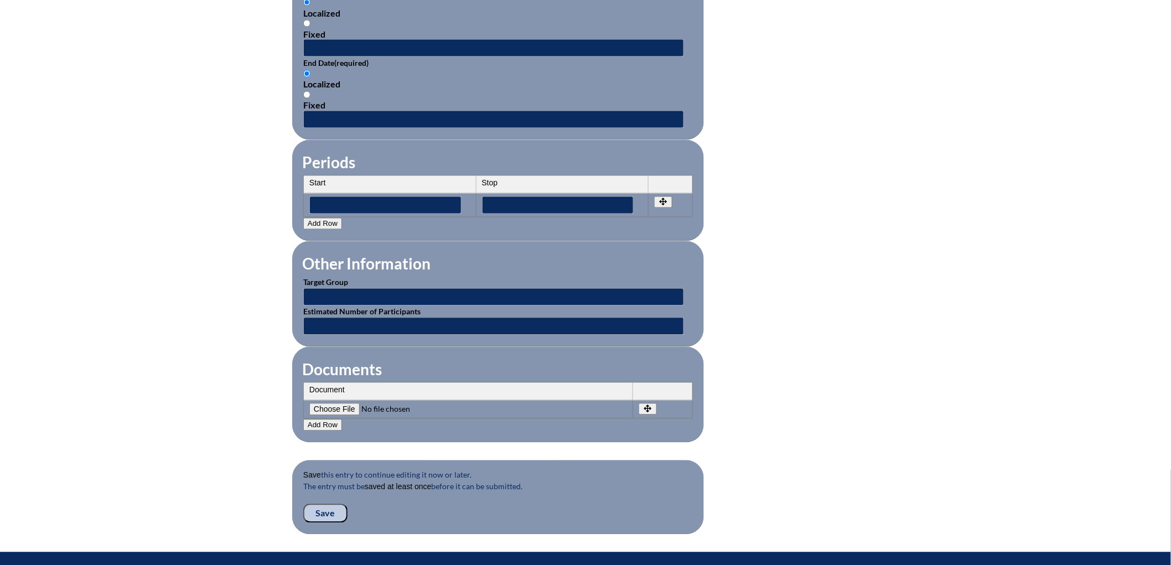
scroll to position [795, 0]
click at [303, 58] on input "text" at bounding box center [493, 49] width 381 height 18
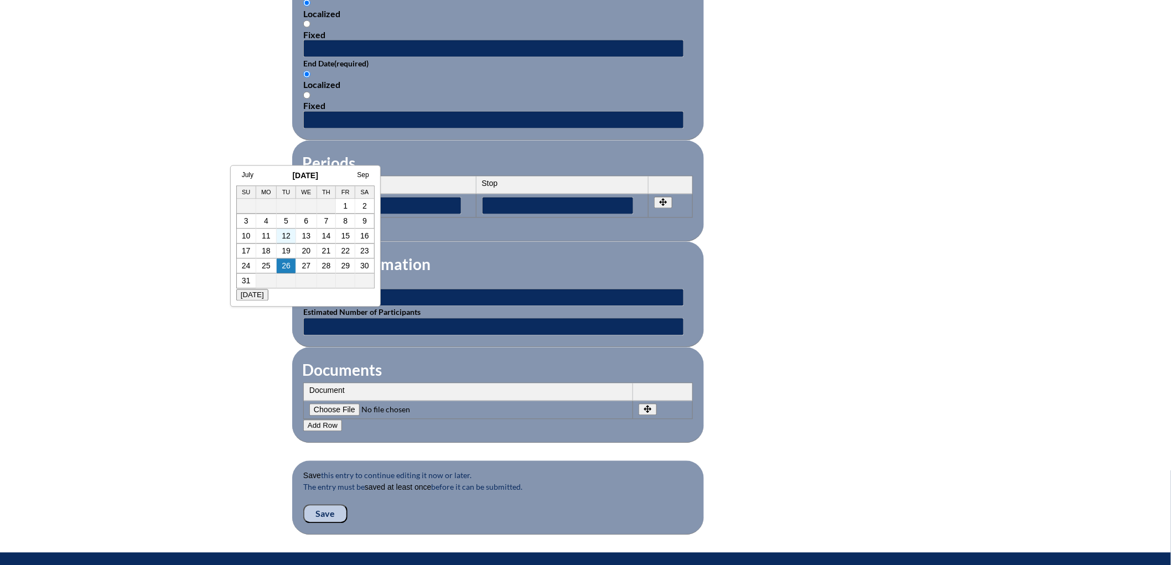
click at [280, 235] on td "12" at bounding box center [286, 236] width 19 height 15
click at [283, 235] on link "12" at bounding box center [286, 236] width 9 height 9
type input "2025-08-12 7:47 AM"
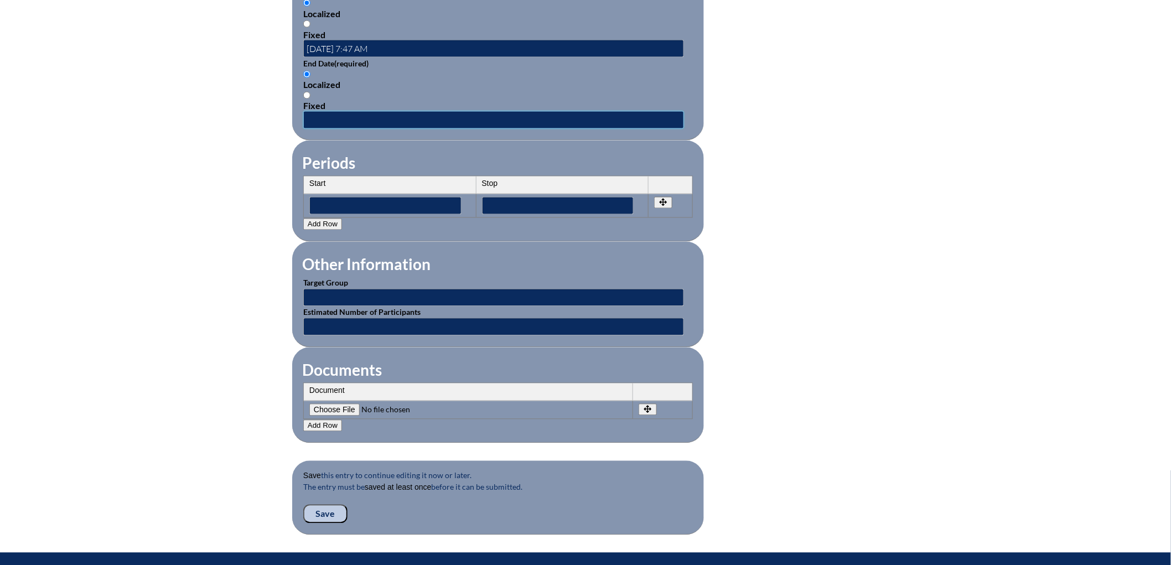
click at [303, 129] on input "text" at bounding box center [493, 120] width 381 height 18
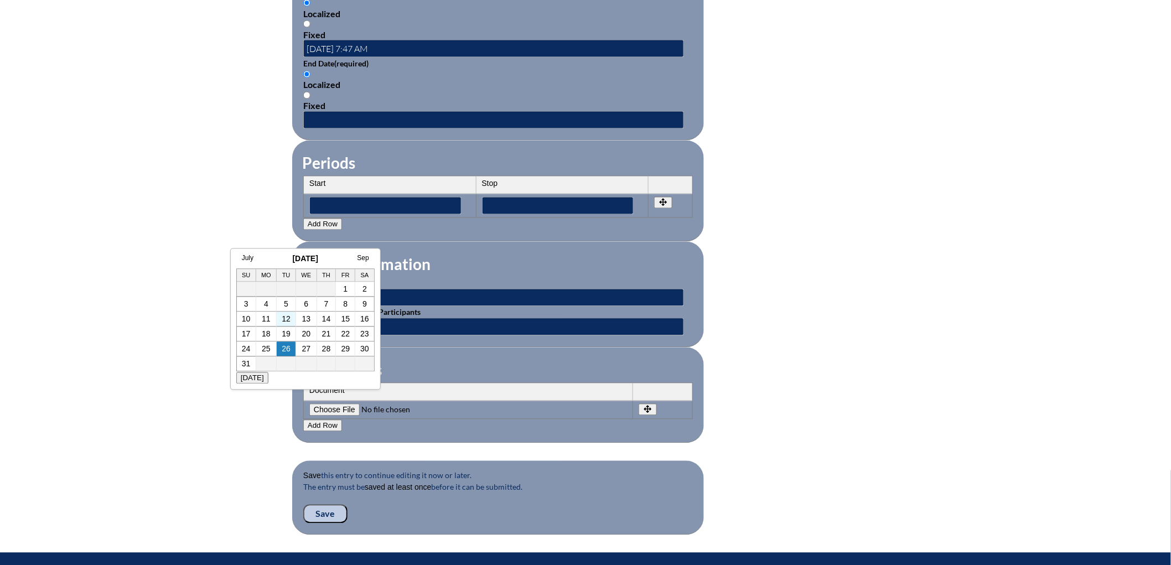
click at [286, 323] on td "12" at bounding box center [286, 319] width 19 height 15
click at [283, 317] on link "12" at bounding box center [286, 319] width 9 height 9
type input "2025-08-12 7:47 AM"
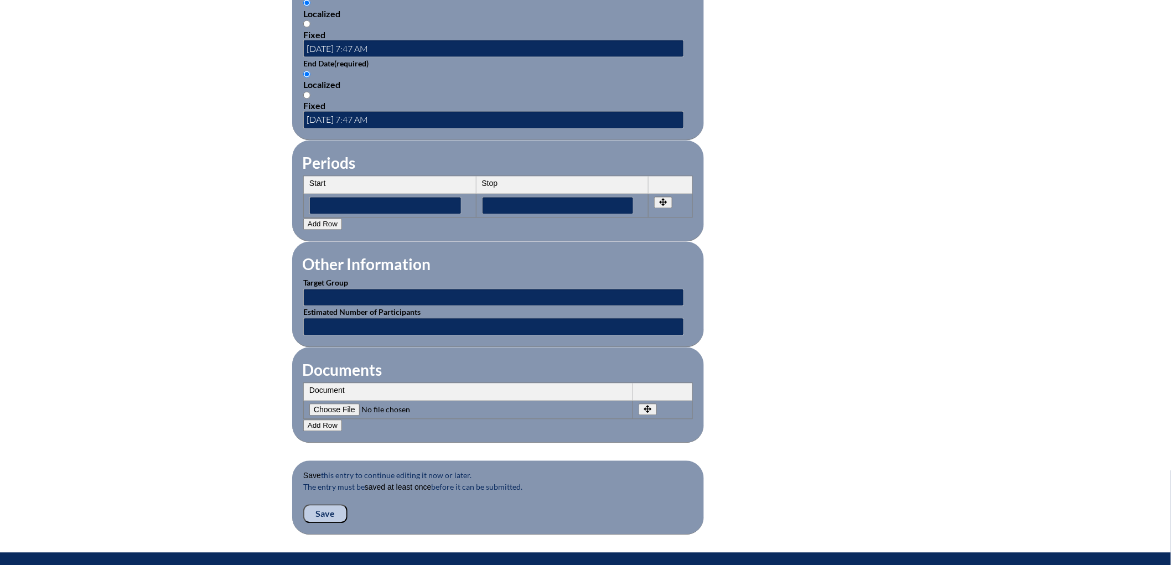
click at [189, 295] on div "Inservice Activity Add New Activity Title / Activity Description (required) Mix…" at bounding box center [585, 16] width 1171 height 1038
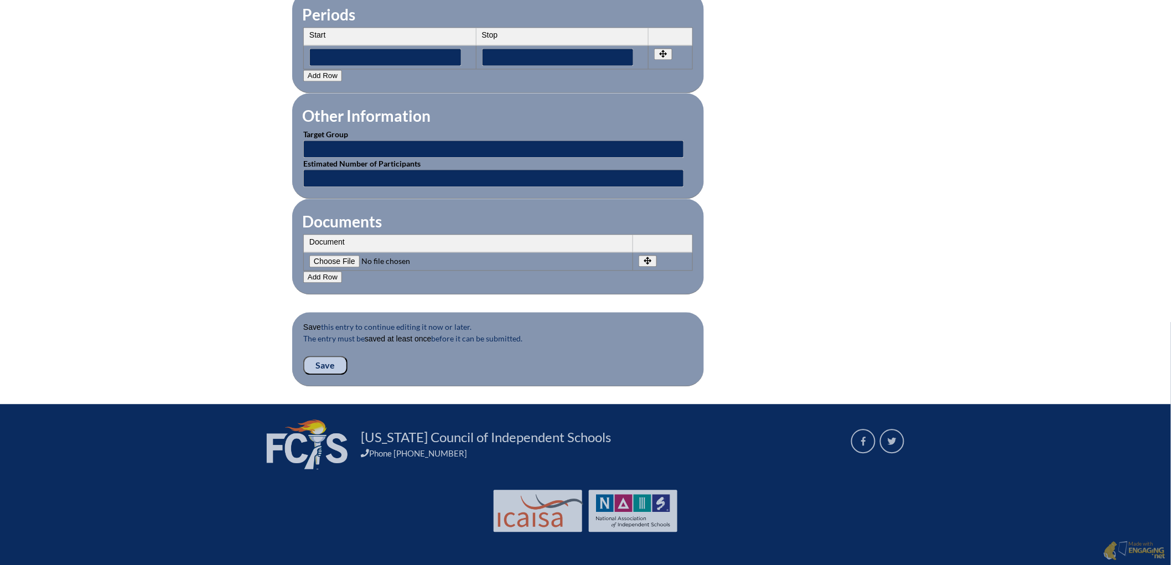
scroll to position [1119, 0]
click at [303, 333] on p "The entry must be saved at least once before it can be submitted." at bounding box center [498, 344] width 390 height 23
click at [303, 356] on input "Save" at bounding box center [325, 365] width 44 height 19
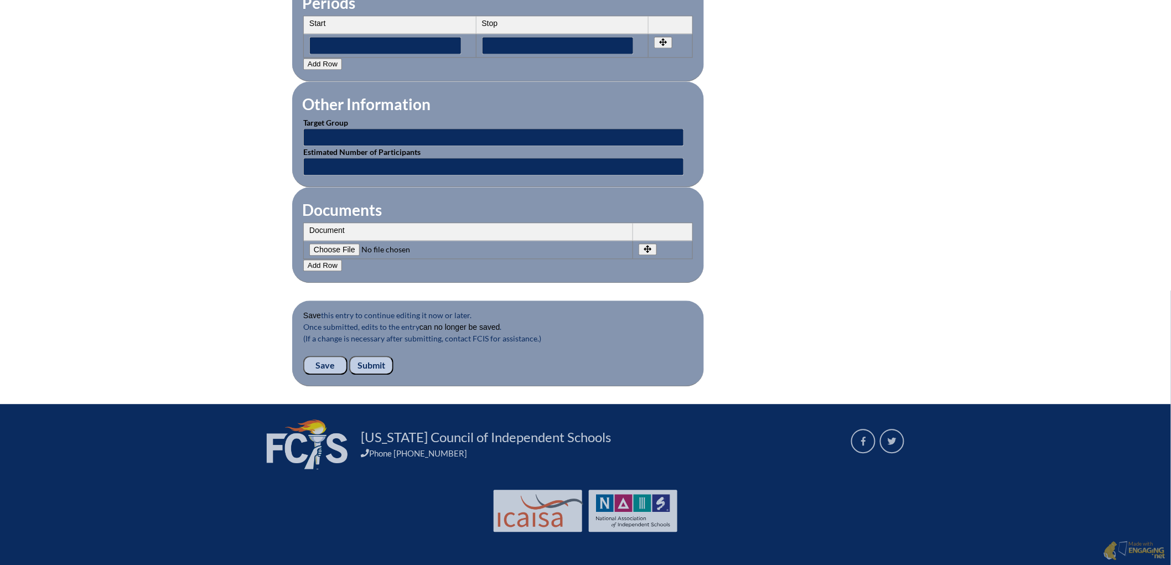
scroll to position [1155, 0]
click at [349, 356] on input "Submit" at bounding box center [371, 365] width 44 height 19
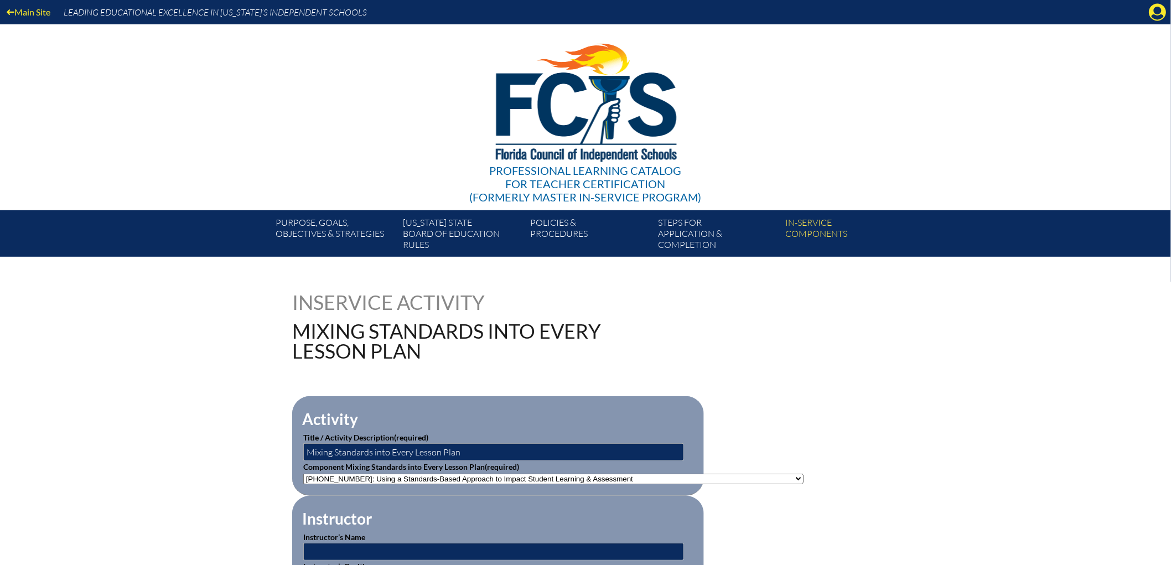
click at [249, 95] on div "Professional Learning Catalog for Teacher Certification (formerly Master In-ser…" at bounding box center [585, 117] width 673 height 186
click at [1155, 15] on icon "Manage account" at bounding box center [1158, 12] width 18 height 18
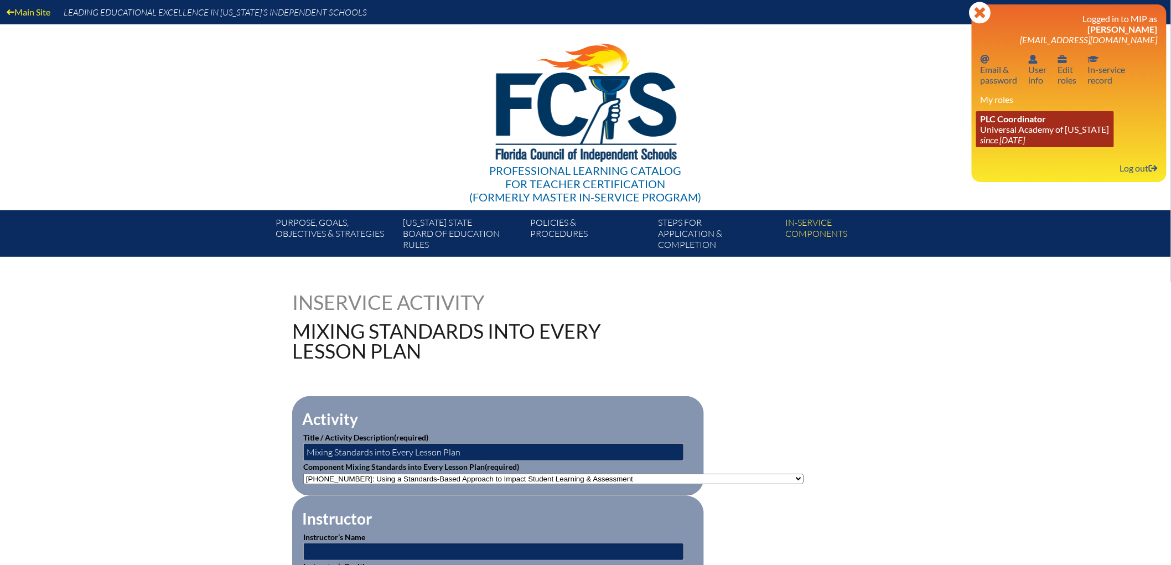
click at [1022, 147] on link "PLC Coordinator Universal Academy of Florida since 2022 Aug 1" at bounding box center [1045, 129] width 138 height 36
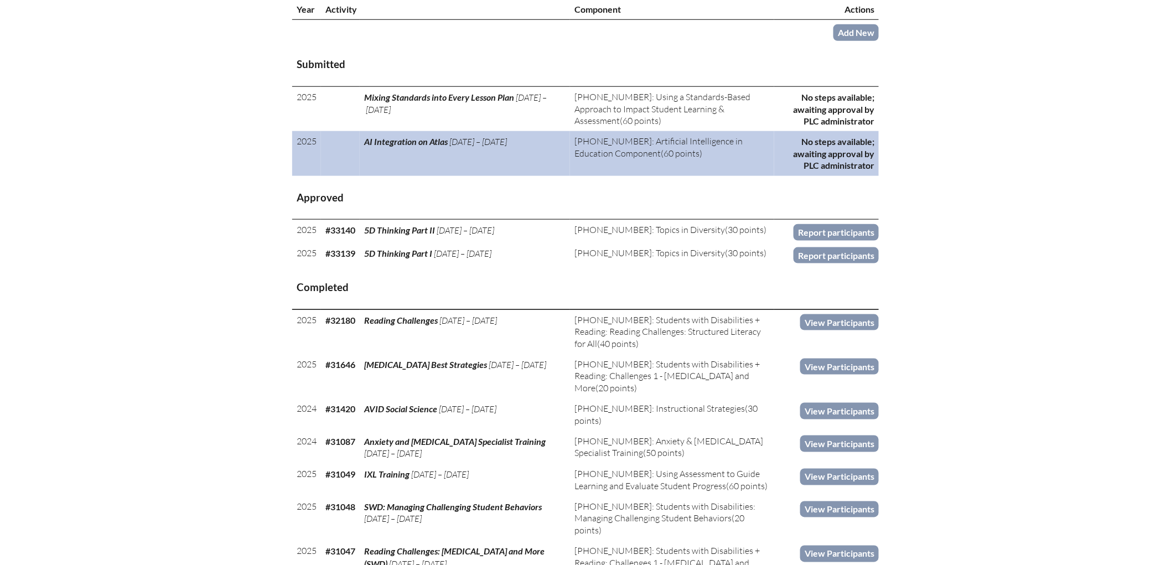
scroll to position [429, 0]
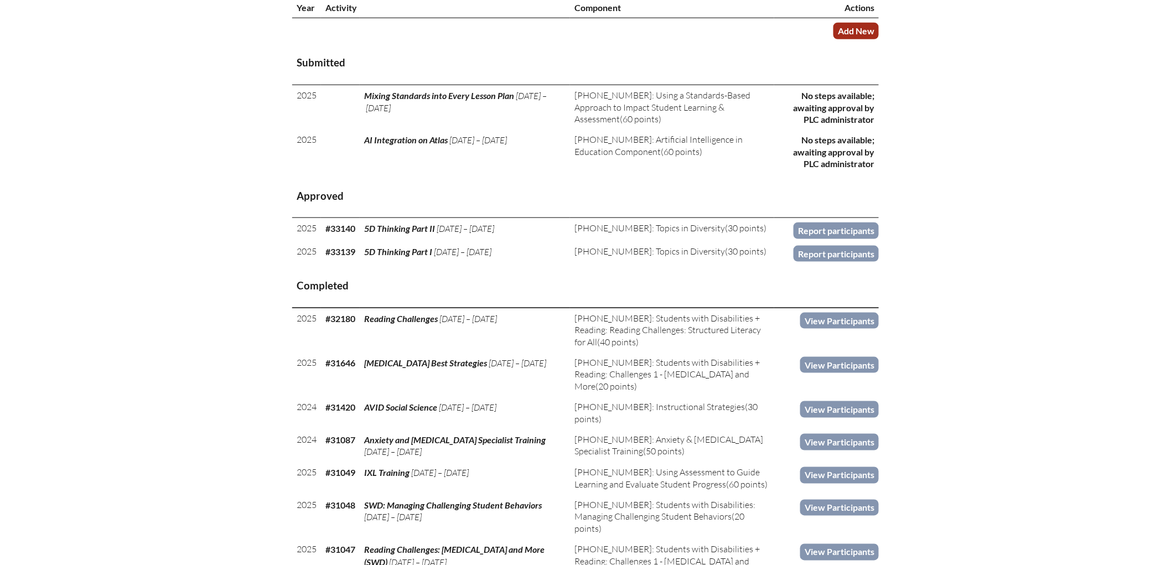
click at [879, 39] on link "Add New" at bounding box center [855, 31] width 45 height 16
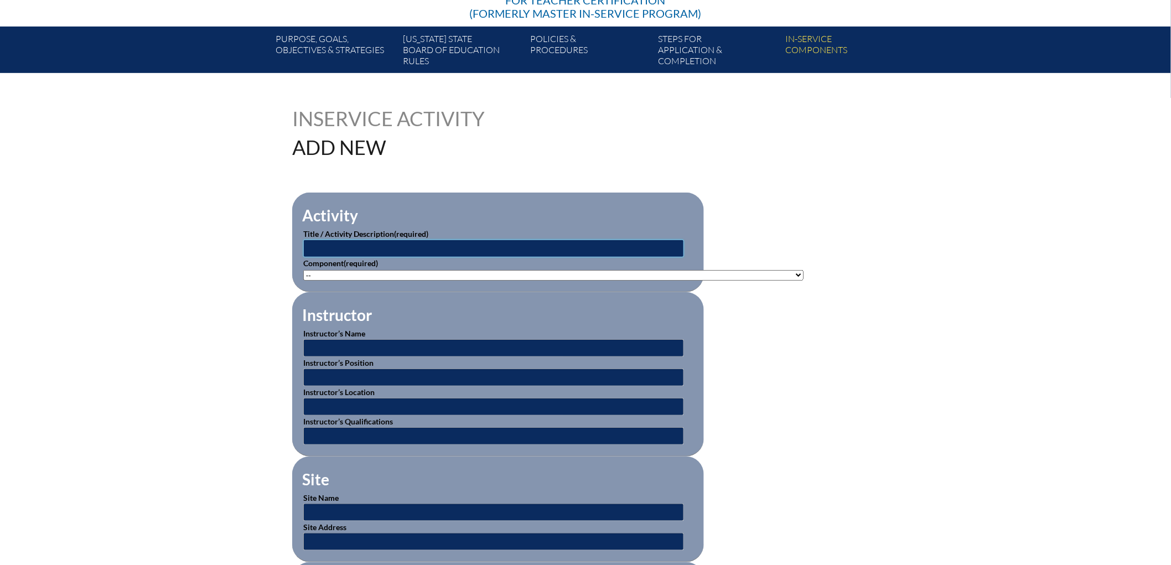
scroll to position [184, 0]
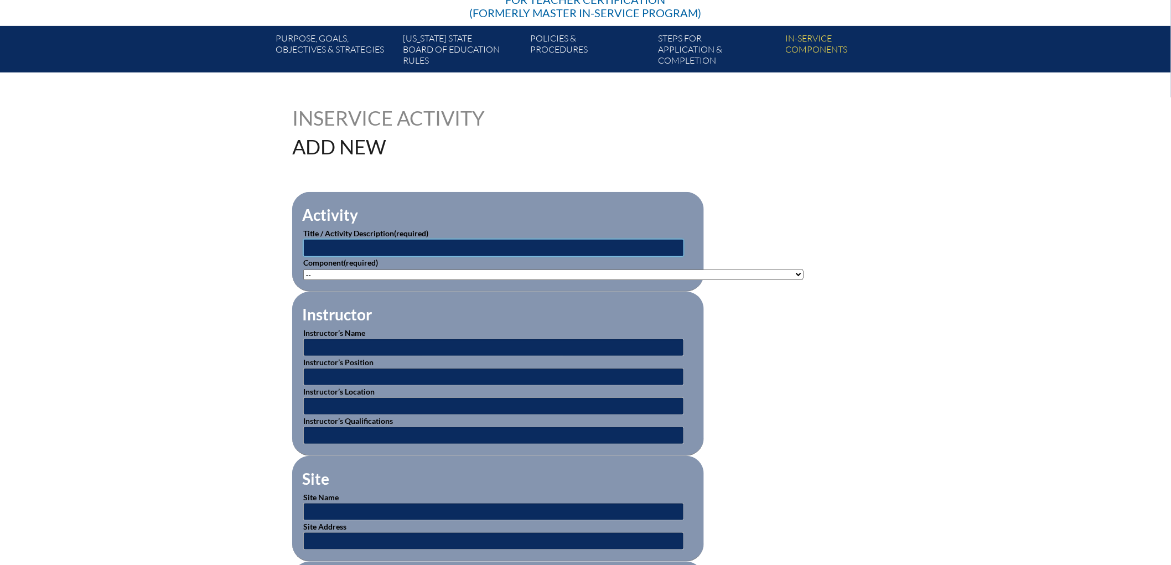
click at [303, 257] on input "text" at bounding box center [493, 248] width 381 height 18
type input "Classroom Management"
click at [303, 280] on select"]"] "-- 1-000-001: Appropriate Art Activities 1-000-002: Concept and Art Process for…" at bounding box center [553, 274] width 500 height 11
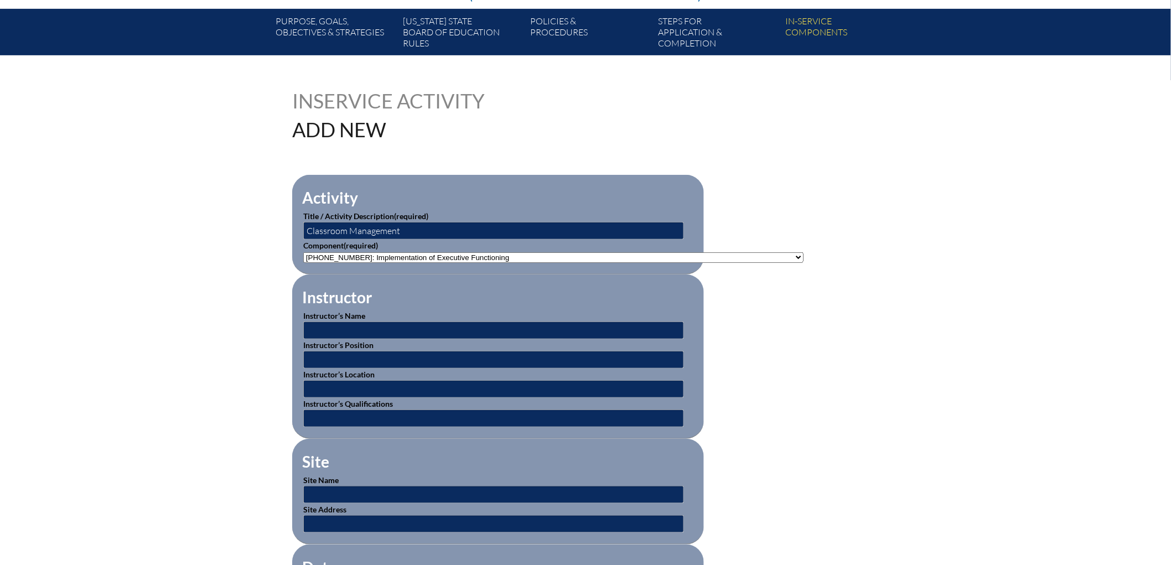
click at [328, 263] on select"]"] "-- 1-000-001: Appropriate Art Activities 1-000-002: Concept and Art Process for…" at bounding box center [553, 257] width 500 height 11
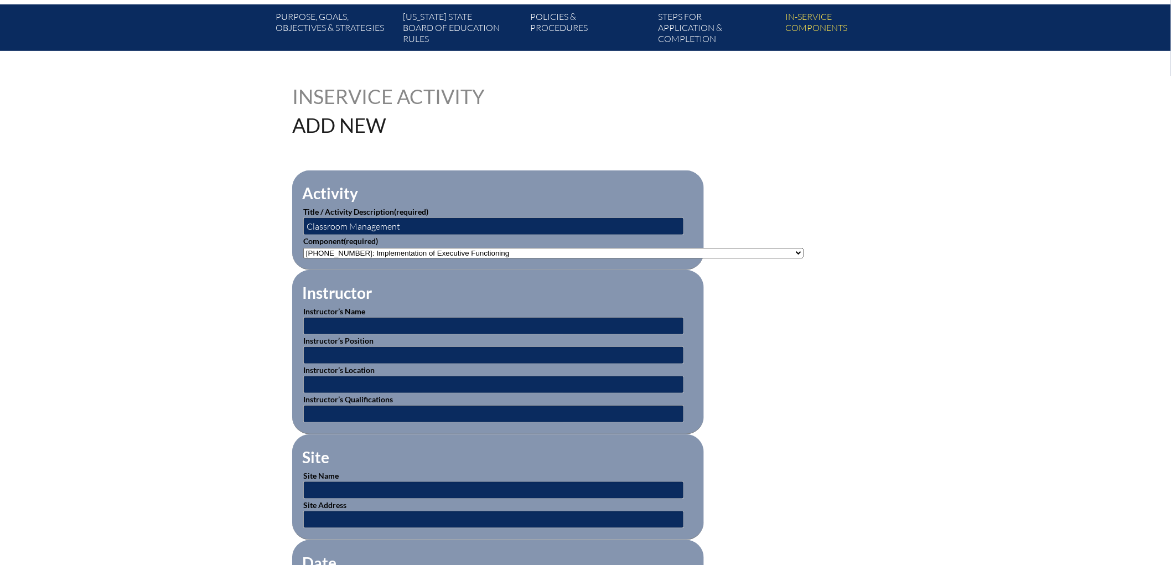
click at [325, 258] on select"]"] "-- 1-000-001: Appropriate Art Activities 1-000-002: Concept and Art Process for…" at bounding box center [553, 253] width 500 height 11
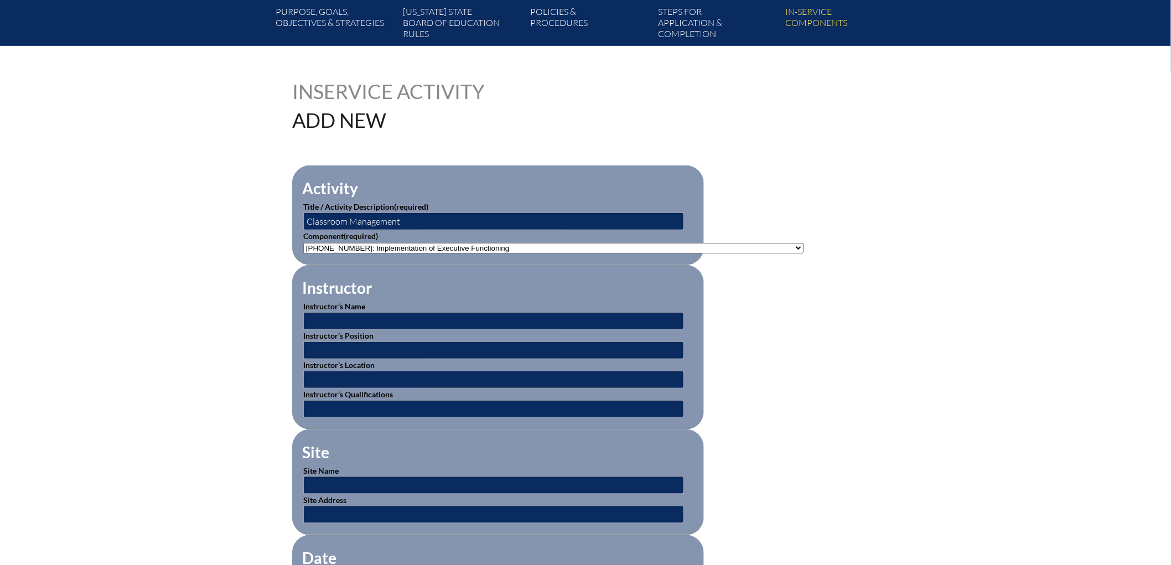
click at [325, 253] on select"]"] "-- 1-000-001: Appropriate Art Activities 1-000-002: Concept and Art Process for…" at bounding box center [553, 248] width 500 height 11
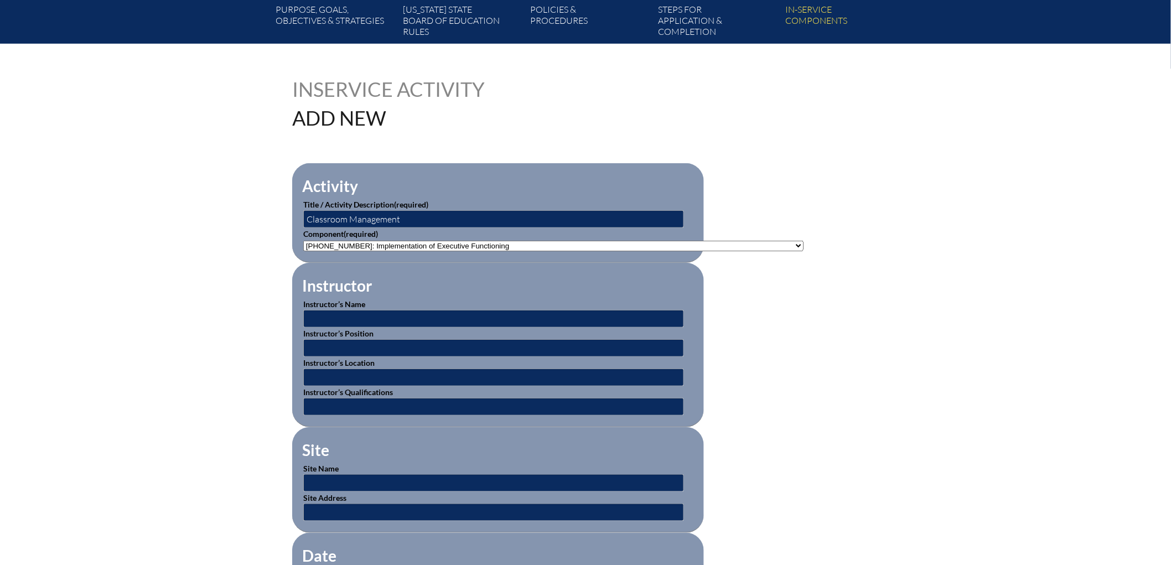
click at [803, 251] on select"]"] "-- 1-000-001: Appropriate Art Activities 1-000-002: Concept and Art Process for…" at bounding box center [553, 246] width 500 height 11
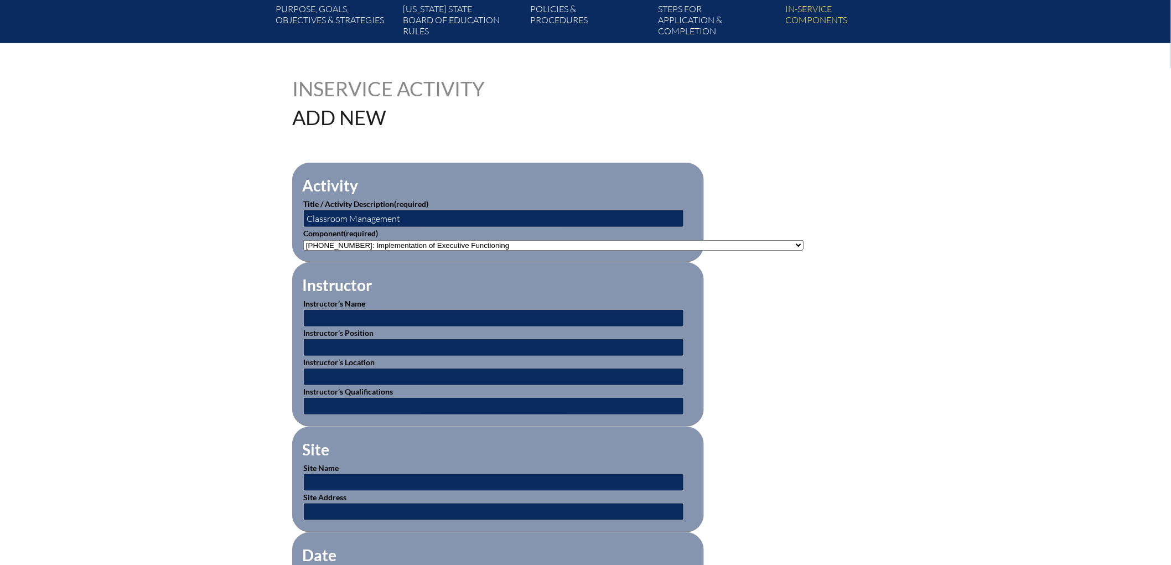
click at [803, 251] on select"]"] "-- 1-000-001: Appropriate Art Activities 1-000-002: Concept and Art Process for…" at bounding box center [553, 245] width 500 height 11
select select"]"] "20470"
click at [303, 251] on select"]"] "-- 1-000-001: Appropriate Art Activities 1-000-002: Concept and Art Process for…" at bounding box center [553, 245] width 500 height 11
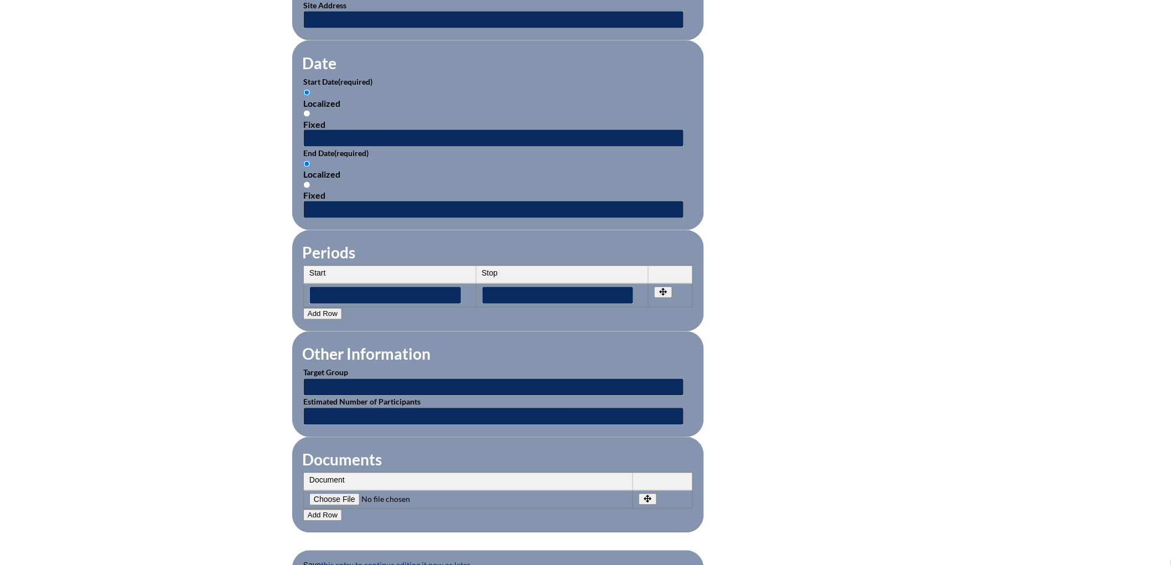
scroll to position [706, 0]
click at [303, 147] on input "text" at bounding box center [493, 138] width 381 height 18
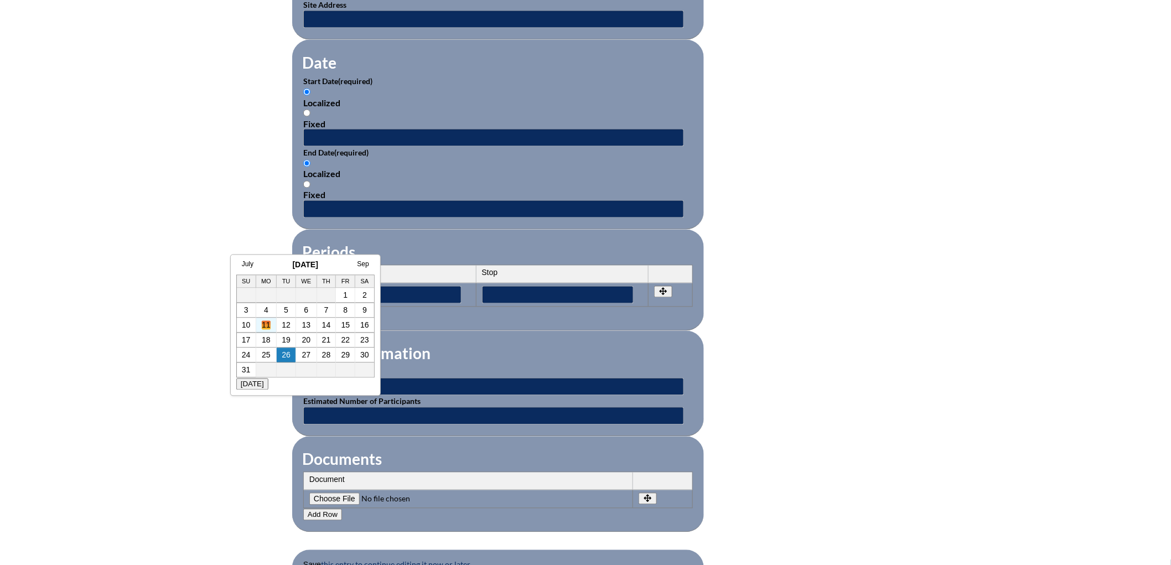
click at [266, 321] on link "11" at bounding box center [266, 325] width 9 height 9
type input "[DATE] 7:48 AM"
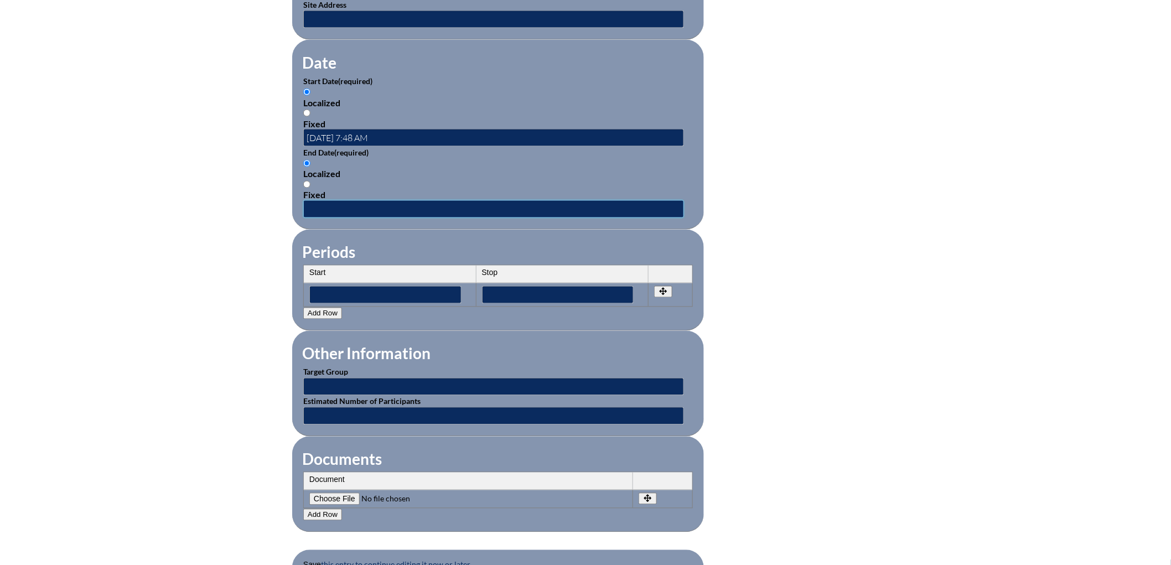
click at [303, 218] on input "text" at bounding box center [493, 209] width 381 height 18
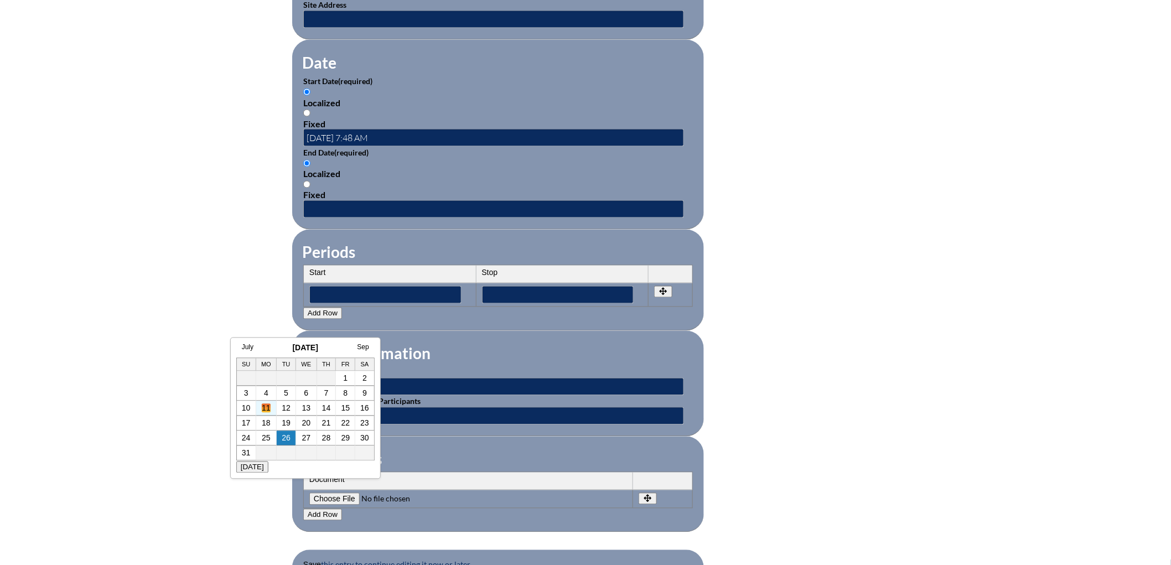
click at [264, 407] on link "11" at bounding box center [266, 408] width 9 height 9
type input "[DATE] 7:48 AM"
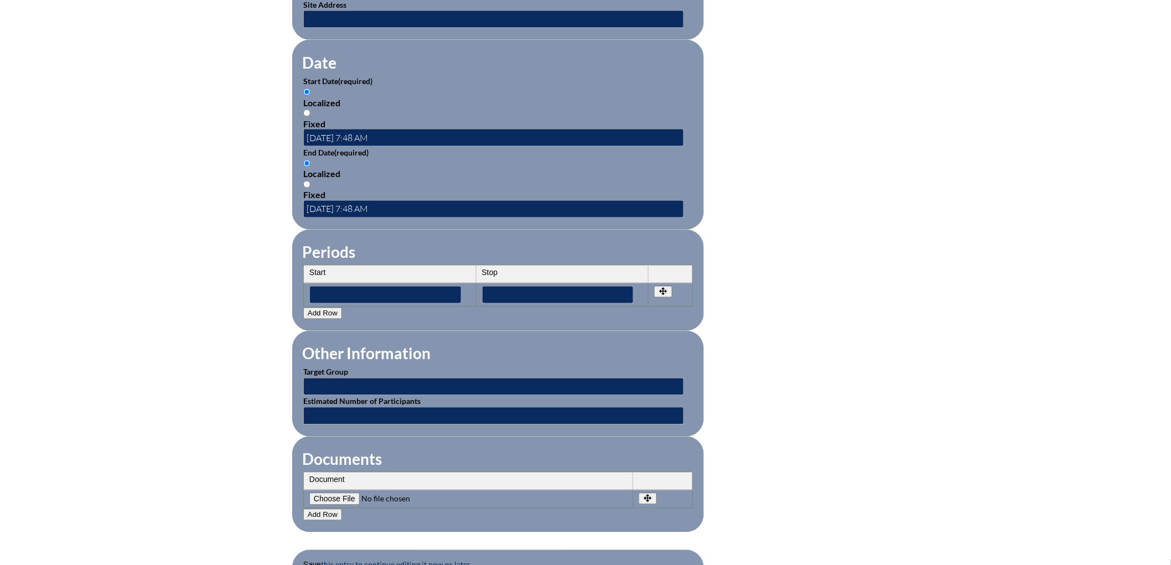
click at [146, 401] on div "Inservice Activity Add New Activity Title / Activity Description (required) Cla…" at bounding box center [585, 105] width 1171 height 1038
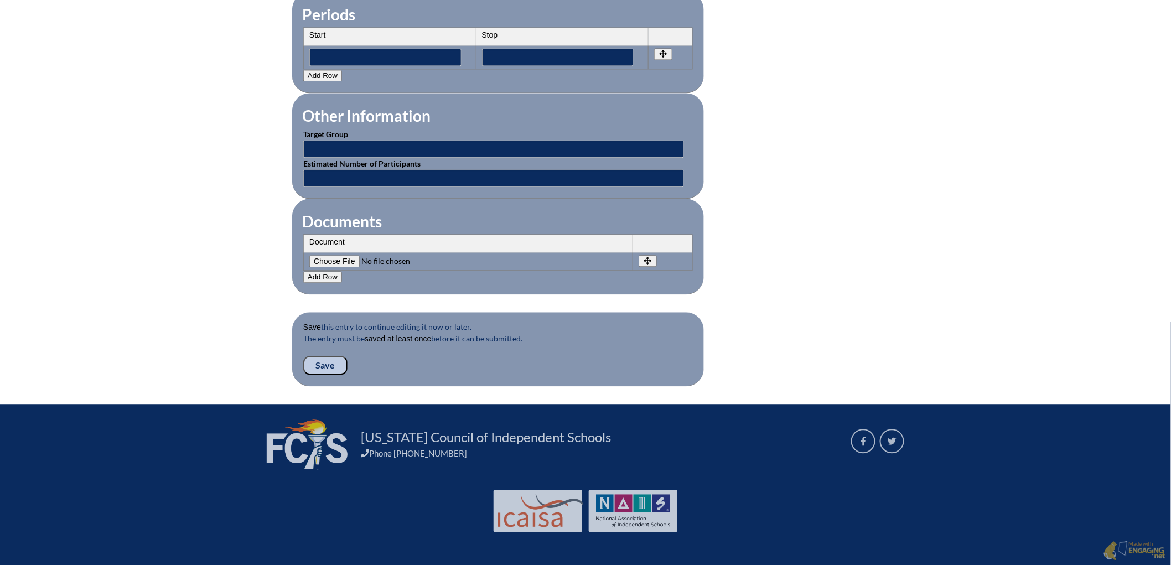
scroll to position [1119, 0]
click at [303, 356] on input "Save" at bounding box center [325, 365] width 44 height 19
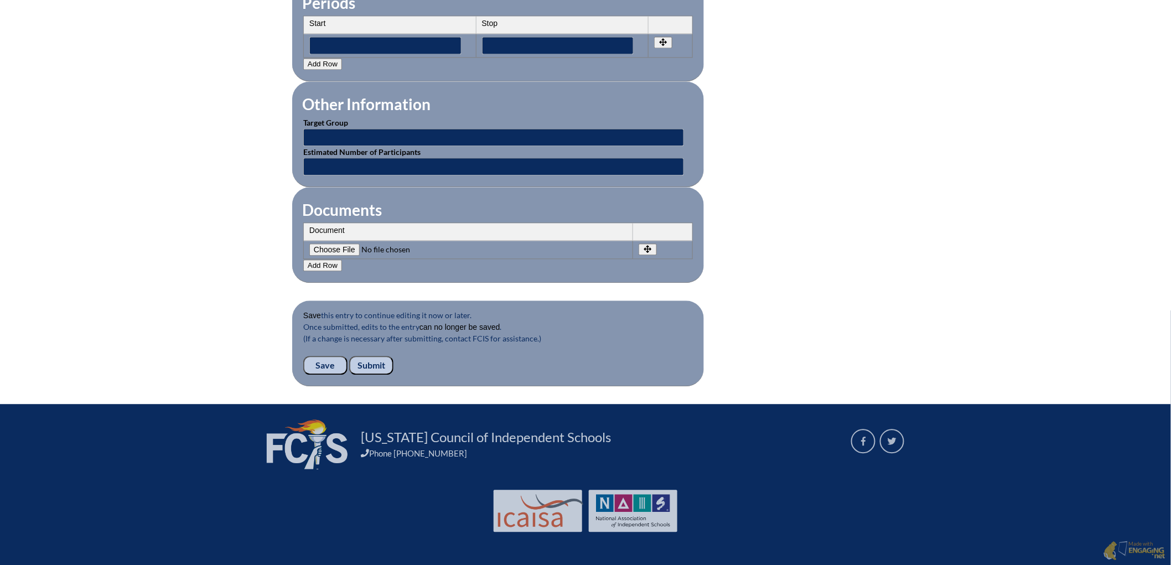
scroll to position [1131, 0]
click at [349, 356] on input "Submit" at bounding box center [371, 365] width 44 height 19
